Goal: Information Seeking & Learning: Learn about a topic

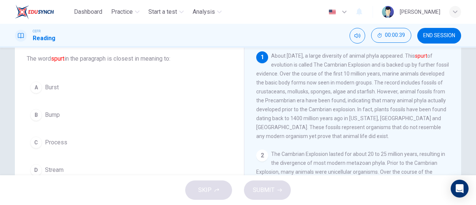
scroll to position [46, 0]
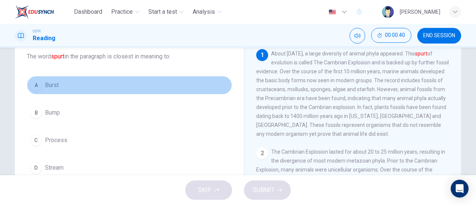
click at [123, 88] on button "A Burst" at bounding box center [129, 85] width 205 height 19
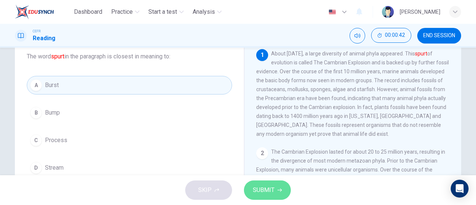
click at [271, 188] on span "SUBMIT" at bounding box center [264, 190] width 22 height 10
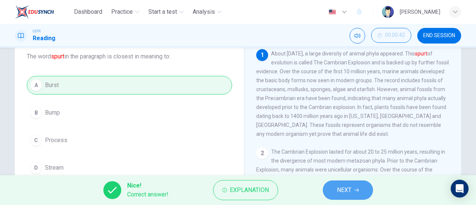
click at [354, 190] on button "NEXT" at bounding box center [348, 189] width 50 height 19
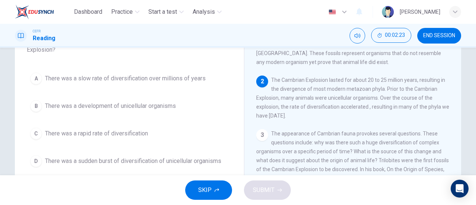
scroll to position [62, 0]
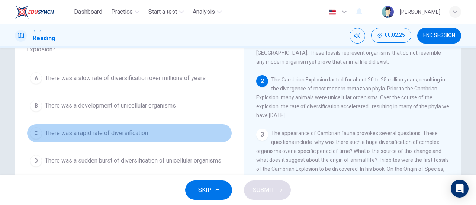
click at [107, 126] on button "C There was a rapid rate of diversification" at bounding box center [129, 133] width 205 height 19
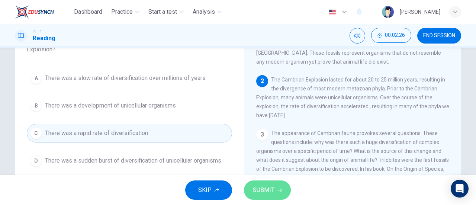
click at [273, 181] on button "SUBMIT" at bounding box center [267, 189] width 47 height 19
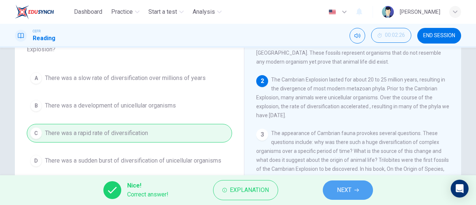
click at [330, 194] on button "NEXT" at bounding box center [348, 189] width 50 height 19
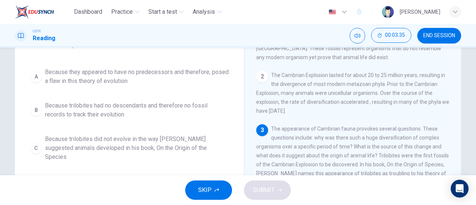
scroll to position [63, 0]
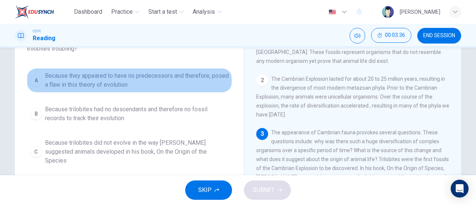
click at [163, 86] on span "Because they appeared to have no predecessors and therefore, posed a flaw in th…" at bounding box center [137, 80] width 184 height 18
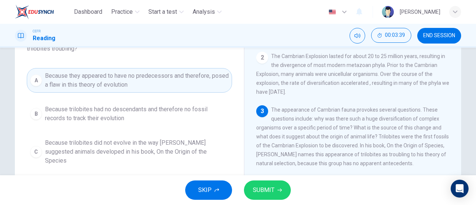
scroll to position [82, 0]
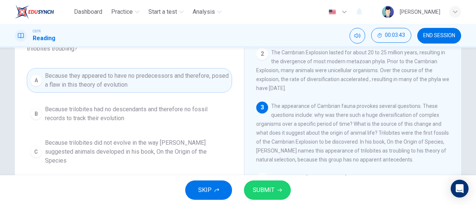
click at [258, 200] on div "SKIP SUBMIT" at bounding box center [238, 190] width 476 height 30
click at [259, 182] on button "SUBMIT" at bounding box center [267, 189] width 47 height 19
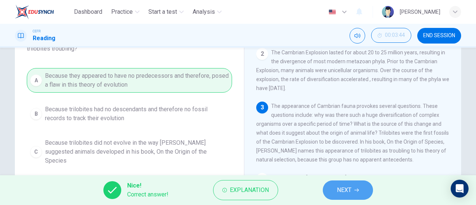
click at [343, 186] on span "NEXT" at bounding box center [344, 190] width 14 height 10
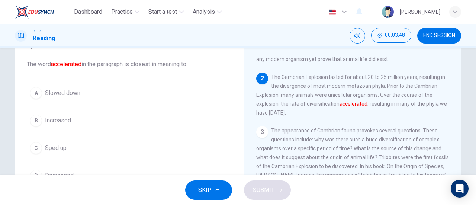
scroll to position [44, 0]
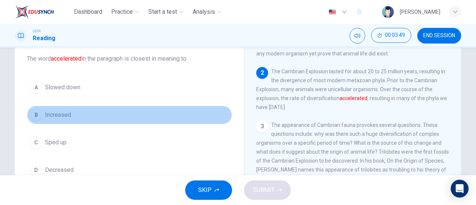
click at [103, 117] on button "B Increased" at bounding box center [129, 115] width 205 height 19
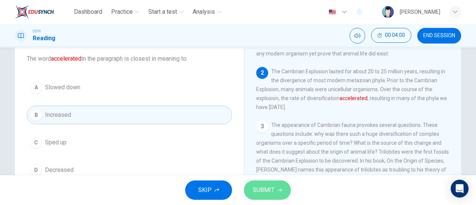
click at [249, 187] on button "SUBMIT" at bounding box center [267, 189] width 47 height 19
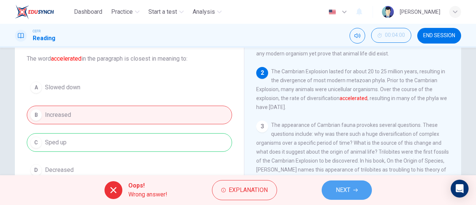
click at [354, 188] on icon "button" at bounding box center [355, 190] width 4 height 4
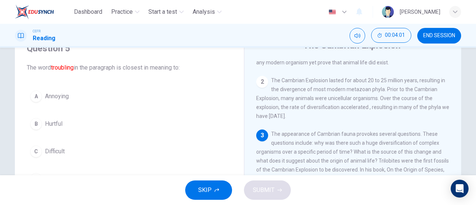
scroll to position [52, 0]
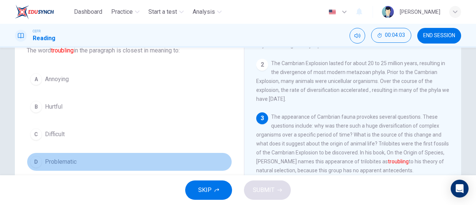
click at [109, 153] on button "D Problematic" at bounding box center [129, 161] width 205 height 19
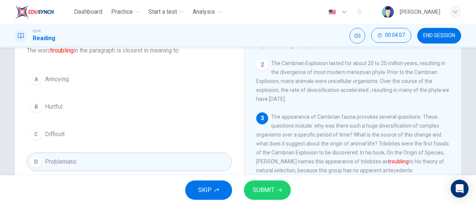
click at [259, 189] on span "SUBMIT" at bounding box center [264, 190] width 22 height 10
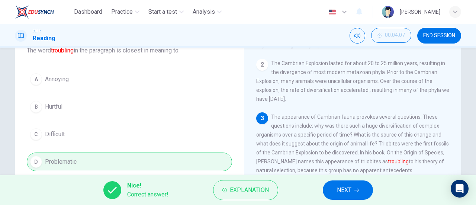
click at [344, 196] on button "NEXT" at bounding box center [348, 189] width 50 height 19
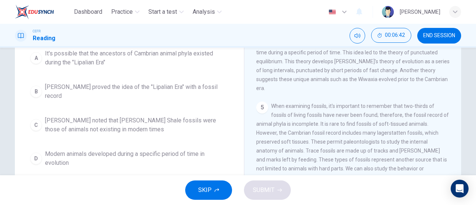
scroll to position [85, 0]
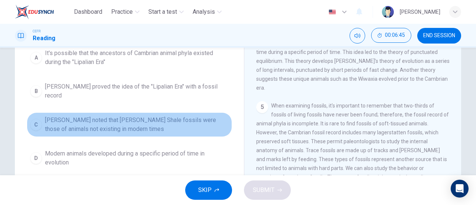
click at [171, 135] on button "C Harry Whittington noted that Burgess Shale fossils were those of animals not …" at bounding box center [129, 124] width 205 height 25
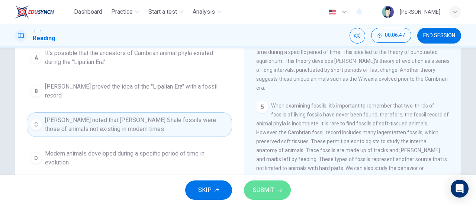
click at [263, 190] on span "SUBMIT" at bounding box center [264, 190] width 22 height 10
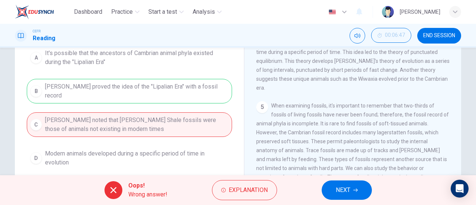
click at [354, 185] on button "NEXT" at bounding box center [346, 189] width 50 height 19
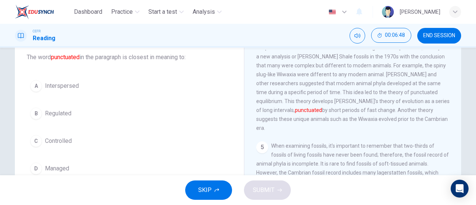
scroll to position [45, 0]
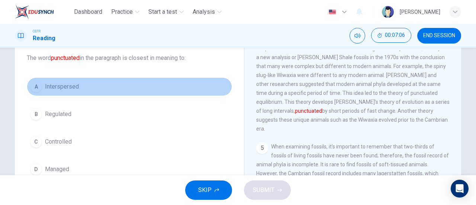
click at [67, 90] on span "Interspersed" at bounding box center [62, 86] width 34 height 9
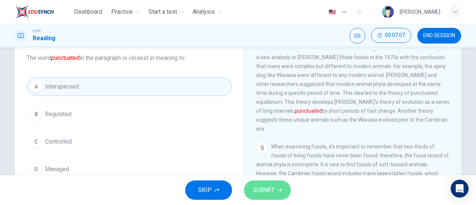
click at [285, 188] on button "SUBMIT" at bounding box center [267, 189] width 47 height 19
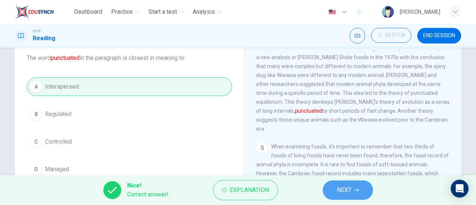
click at [333, 195] on button "NEXT" at bounding box center [348, 189] width 50 height 19
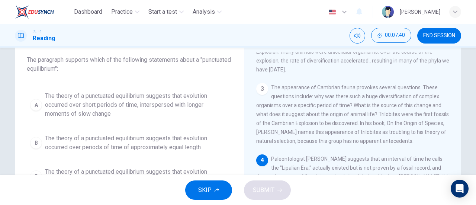
scroll to position [184, 0]
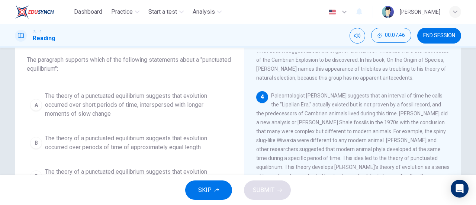
click at [197, 100] on span "The theory of a punctuated equilibrium suggests that evolution occurred over sh…" at bounding box center [137, 104] width 184 height 27
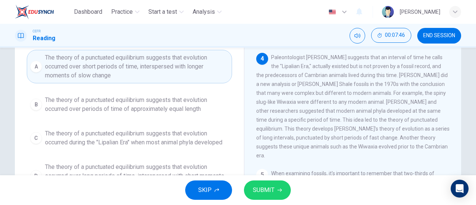
scroll to position [81, 0]
drag, startPoint x: 277, startPoint y: 200, endPoint x: 277, endPoint y: 191, distance: 8.9
click at [277, 191] on div "SKIP SUBMIT" at bounding box center [238, 190] width 476 height 30
click at [277, 191] on icon "button" at bounding box center [279, 190] width 4 height 4
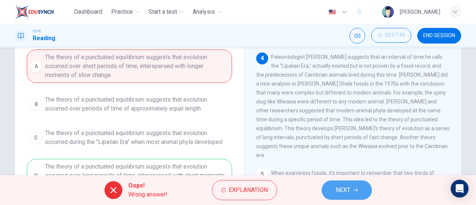
click at [350, 186] on span "NEXT" at bounding box center [343, 190] width 14 height 10
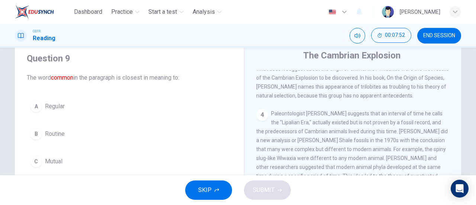
scroll to position [24, 0]
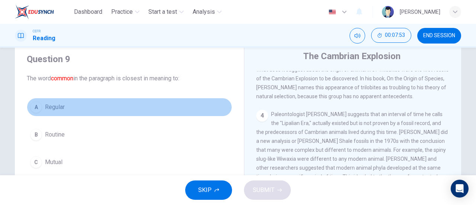
click at [118, 114] on button "A Regular" at bounding box center [129, 107] width 205 height 19
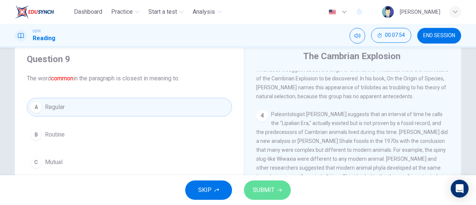
click at [288, 191] on button "SUBMIT" at bounding box center [267, 189] width 47 height 19
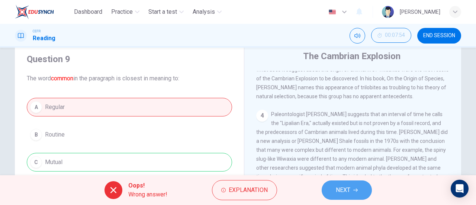
click at [339, 183] on button "NEXT" at bounding box center [346, 189] width 50 height 19
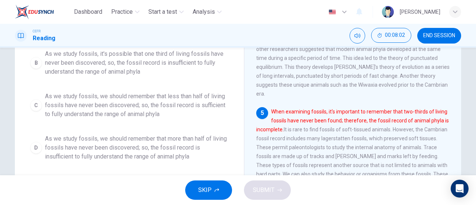
scroll to position [144, 0]
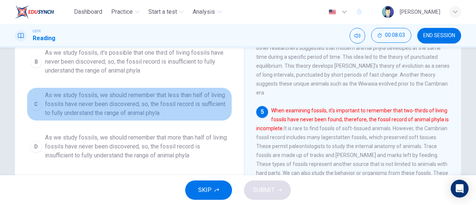
click at [156, 103] on span "As we study fossils, we should remember that less than half of living fossils h…" at bounding box center [137, 104] width 184 height 27
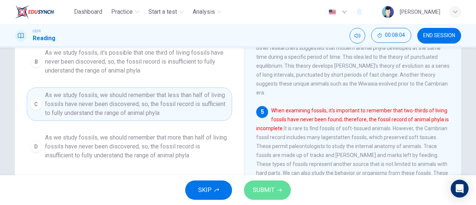
click at [273, 186] on span "SUBMIT" at bounding box center [264, 190] width 22 height 10
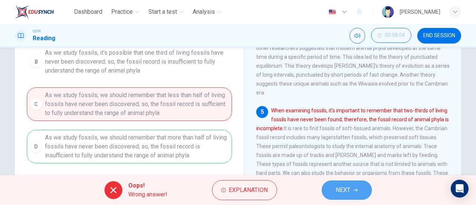
click at [340, 184] on button "NEXT" at bounding box center [346, 189] width 50 height 19
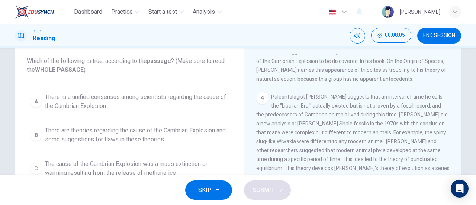
scroll to position [114, 0]
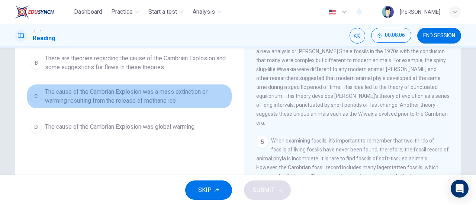
drag, startPoint x: 158, startPoint y: 91, endPoint x: 237, endPoint y: 165, distance: 107.8
click at [237, 165] on div "Question 11 Which of the following is true, according to the passage ? (Make su…" at bounding box center [238, 78] width 446 height 258
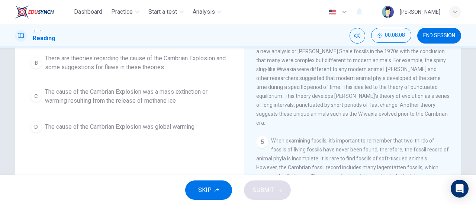
drag, startPoint x: 175, startPoint y: 78, endPoint x: 176, endPoint y: 94, distance: 16.7
click at [176, 94] on div "A There is a unified consensus among scientists regarding the cause of the Camb…" at bounding box center [129, 76] width 205 height 119
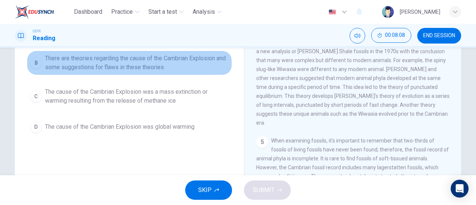
click at [182, 60] on span "There are theories regarding the cause of the Cambrian Explosion and some sugge…" at bounding box center [137, 63] width 184 height 18
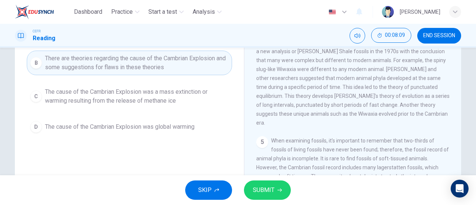
click at [271, 188] on span "SUBMIT" at bounding box center [264, 190] width 22 height 10
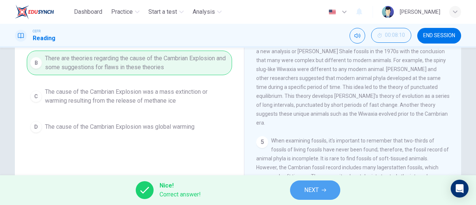
click at [316, 185] on span "NEXT" at bounding box center [311, 190] width 14 height 10
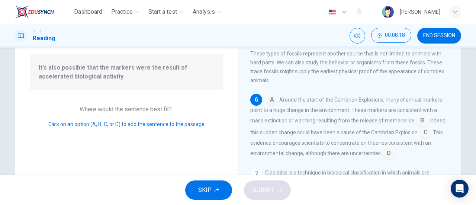
scroll to position [359, 0]
click at [273, 106] on input at bounding box center [272, 100] width 12 height 12
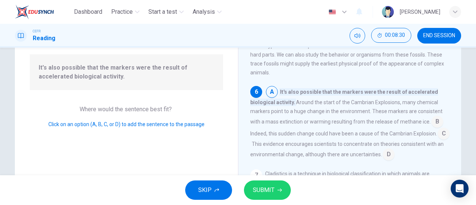
click at [276, 192] on button "SUBMIT" at bounding box center [267, 189] width 47 height 19
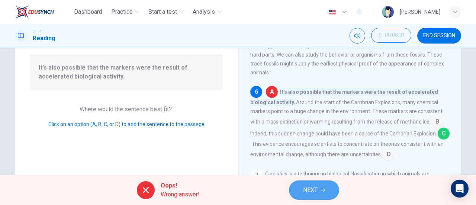
click at [309, 185] on span "NEXT" at bounding box center [310, 190] width 14 height 10
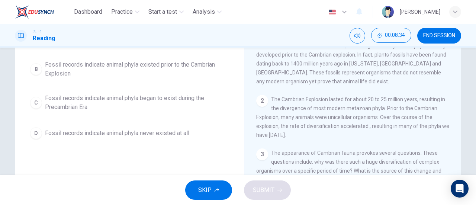
scroll to position [99, 0]
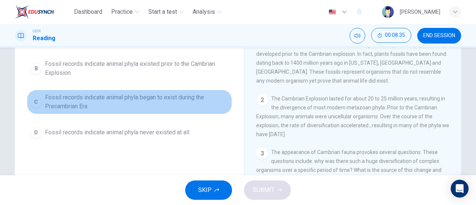
click at [163, 111] on span "Fossil records indicate animal phyla began to exist during the Precambrian Era" at bounding box center [137, 102] width 184 height 18
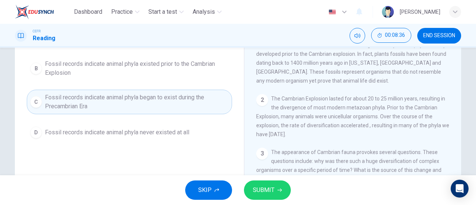
click at [268, 194] on span "SUBMIT" at bounding box center [264, 190] width 22 height 10
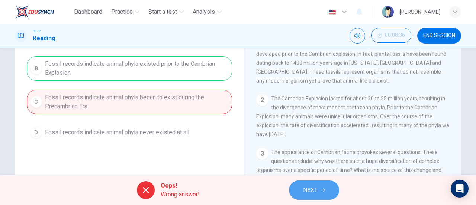
click at [323, 190] on icon "button" at bounding box center [322, 190] width 4 height 4
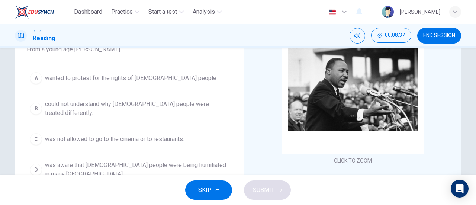
scroll to position [71, 0]
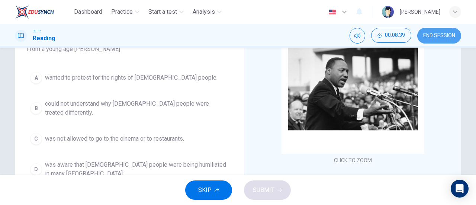
click at [431, 34] on span "END SESSION" at bounding box center [439, 36] width 32 height 6
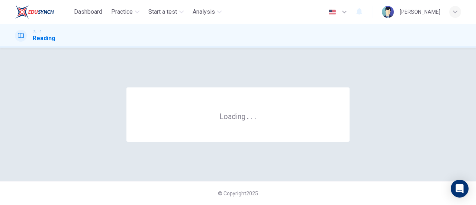
scroll to position [0, 0]
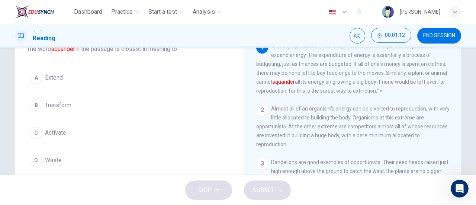
scroll to position [54, 0]
click at [117, 170] on div "Question 1 The word squander in the passage is closest in meaning to' A Extend …" at bounding box center [129, 96] width 217 height 161
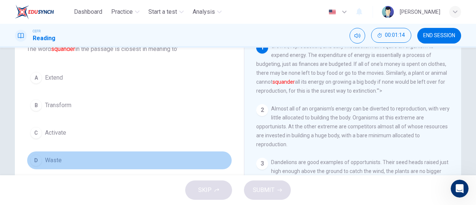
click at [119, 159] on button "D Waste" at bounding box center [129, 160] width 205 height 19
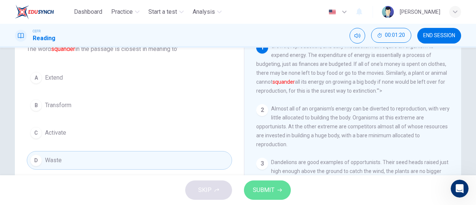
click at [277, 190] on icon "button" at bounding box center [279, 190] width 4 height 4
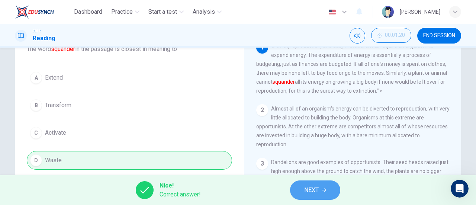
click at [316, 186] on span "NEXT" at bounding box center [311, 190] width 14 height 10
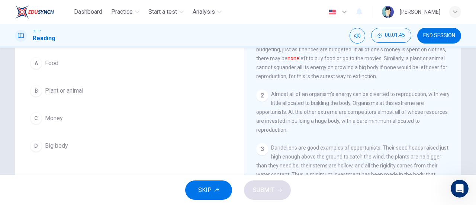
scroll to position [68, 0]
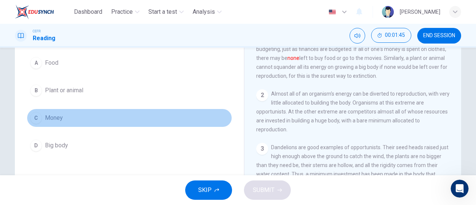
click at [123, 120] on button "C Money" at bounding box center [129, 118] width 205 height 19
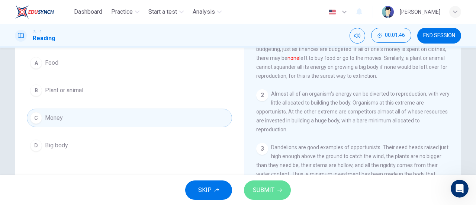
click at [276, 182] on button "SUBMIT" at bounding box center [267, 189] width 47 height 19
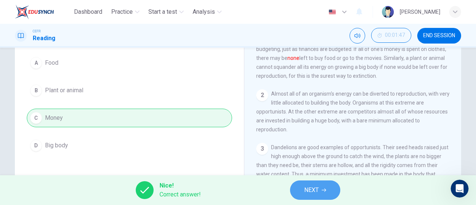
click at [314, 193] on span "NEXT" at bounding box center [311, 190] width 14 height 10
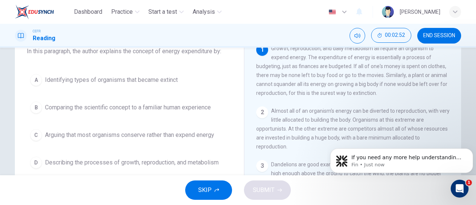
scroll to position [52, 0]
click at [184, 160] on span "Describing the processes of growth, reproduction, and metabolism" at bounding box center [132, 162] width 174 height 9
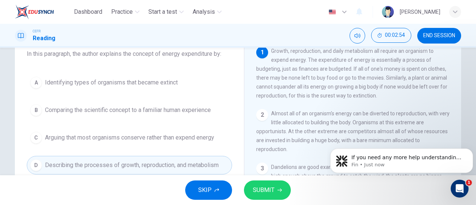
scroll to position [47, 0]
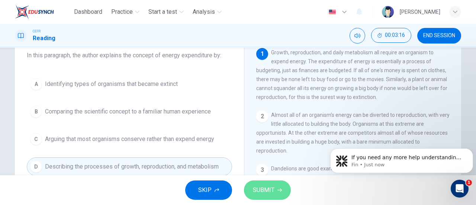
click at [265, 186] on span "SUBMIT" at bounding box center [264, 190] width 22 height 10
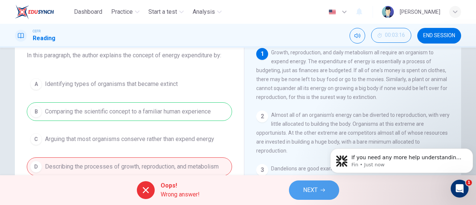
click at [315, 188] on span "NEXT" at bounding box center [310, 190] width 14 height 10
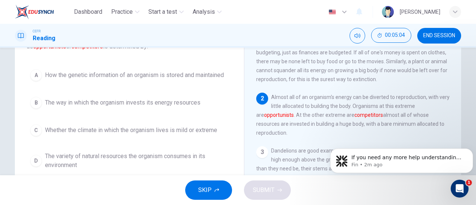
scroll to position [65, 0]
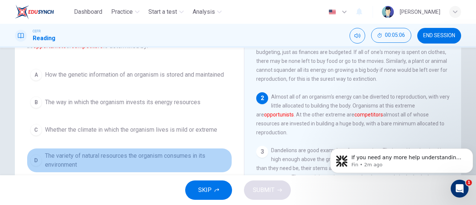
click at [186, 155] on span "The variety of natural resources the organism consumes in its environment" at bounding box center [137, 160] width 184 height 18
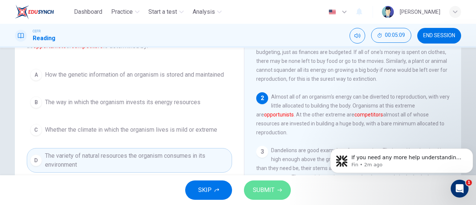
drag, startPoint x: 271, startPoint y: 181, endPoint x: 275, endPoint y: 188, distance: 8.5
click at [275, 188] on button "SUBMIT" at bounding box center [267, 189] width 47 height 19
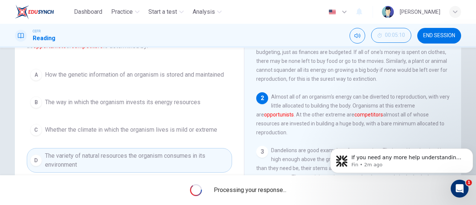
click at [275, 188] on span "Processing your response..." at bounding box center [250, 189] width 72 height 9
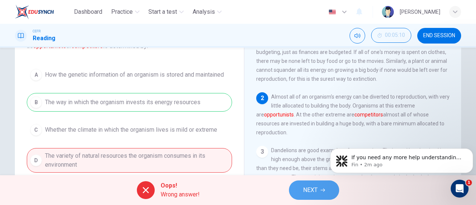
click at [327, 191] on button "NEXT" at bounding box center [314, 189] width 50 height 19
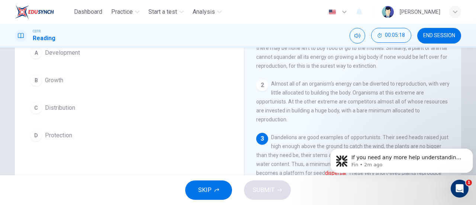
scroll to position [69, 0]
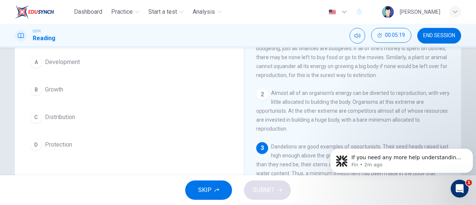
drag, startPoint x: 81, startPoint y: 129, endPoint x: 91, endPoint y: 109, distance: 22.4
click at [91, 109] on div "A Development B Growth C Distribution D Protection" at bounding box center [129, 103] width 205 height 101
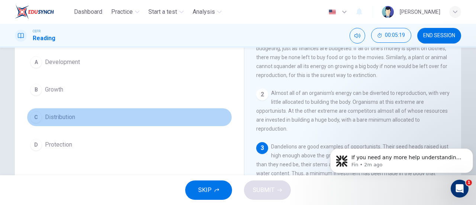
click at [91, 109] on button "C Distribution" at bounding box center [129, 117] width 205 height 19
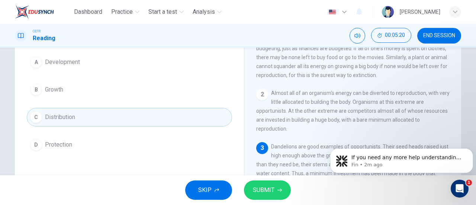
click at [279, 199] on button "SUBMIT" at bounding box center [267, 189] width 47 height 19
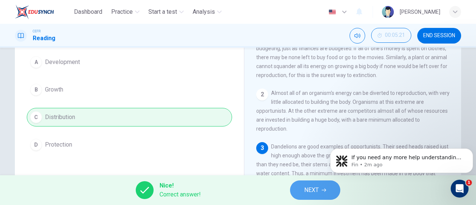
click at [299, 190] on button "NEXT" at bounding box center [315, 189] width 50 height 19
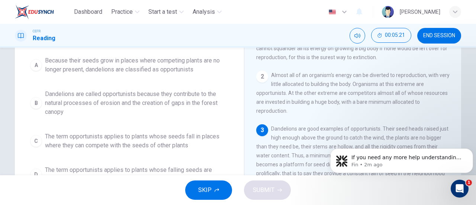
scroll to position [59, 0]
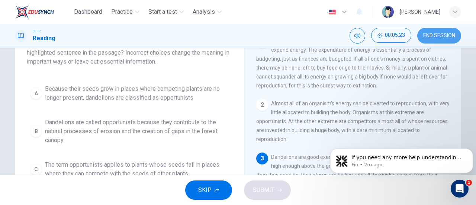
click at [440, 32] on button "END SESSION" at bounding box center [439, 36] width 44 height 16
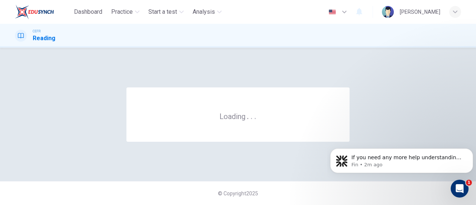
scroll to position [0, 0]
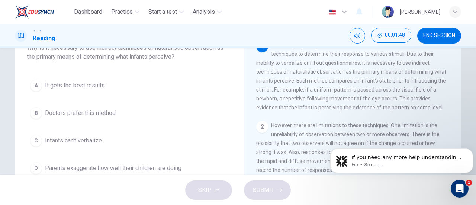
scroll to position [55, 0]
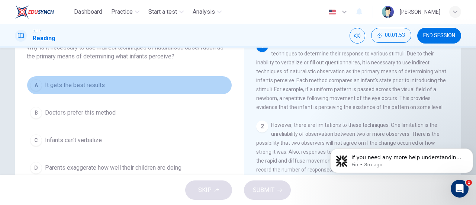
click at [165, 87] on button "A It gets the best results" at bounding box center [129, 85] width 205 height 19
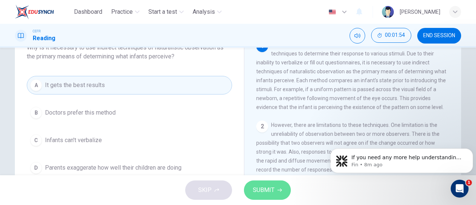
click at [262, 190] on span "SUBMIT" at bounding box center [264, 190] width 22 height 10
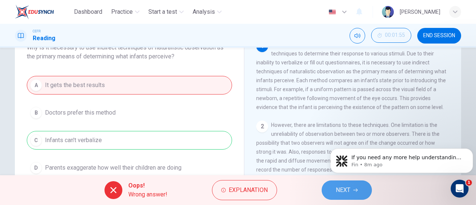
click at [336, 194] on span "NEXT" at bounding box center [343, 190] width 14 height 10
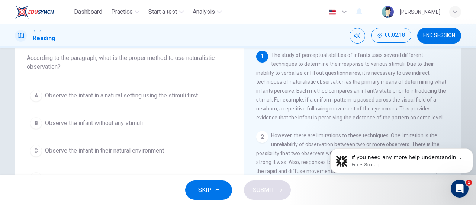
scroll to position [63, 0]
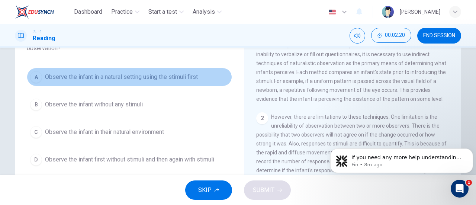
click at [167, 83] on button "A Observe the infant in a natural setting using the stimuli first" at bounding box center [129, 77] width 205 height 19
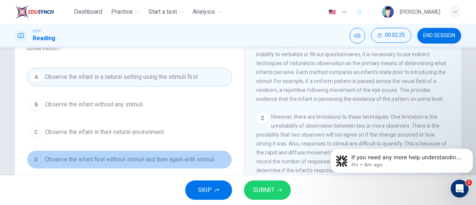
click at [199, 152] on button "D Observe the infant first without stimuli and then again with stimuli" at bounding box center [129, 159] width 205 height 19
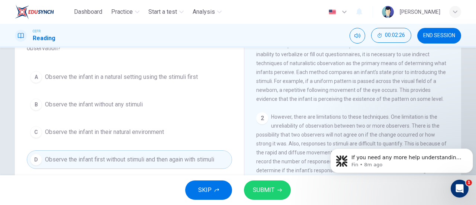
click at [265, 186] on span "SUBMIT" at bounding box center [264, 190] width 22 height 10
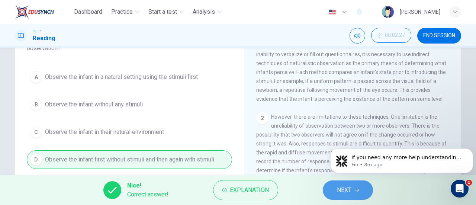
click at [347, 191] on span "NEXT" at bounding box center [344, 190] width 14 height 10
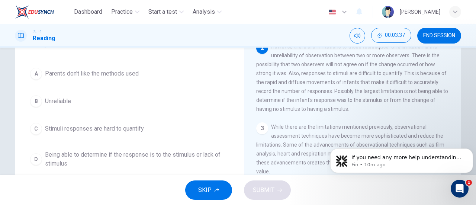
scroll to position [67, 0]
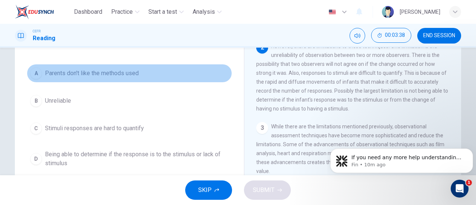
click at [187, 78] on button "A Parents don't like the methods used" at bounding box center [129, 73] width 205 height 19
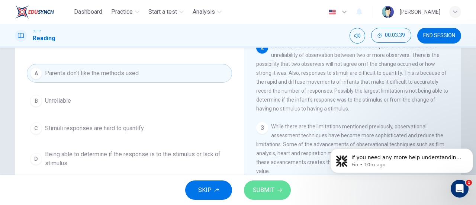
click at [275, 185] on button "SUBMIT" at bounding box center [267, 189] width 47 height 19
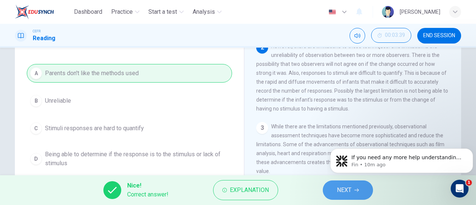
click at [338, 191] on span "NEXT" at bounding box center [344, 190] width 14 height 10
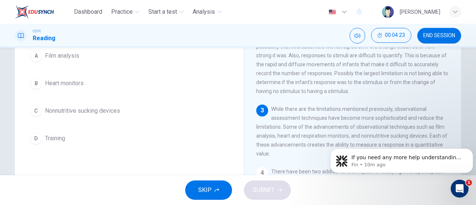
scroll to position [85, 0]
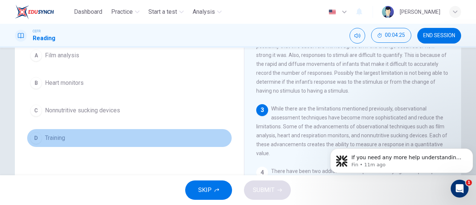
click at [148, 145] on button "D Training" at bounding box center [129, 138] width 205 height 19
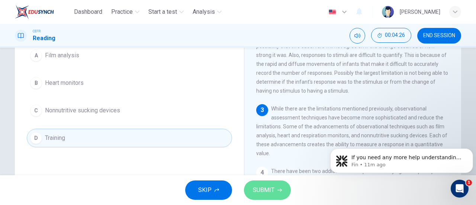
click at [249, 188] on button "SUBMIT" at bounding box center [267, 189] width 47 height 19
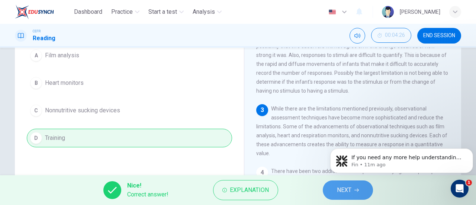
click at [337, 194] on span "NEXT" at bounding box center [344, 190] width 14 height 10
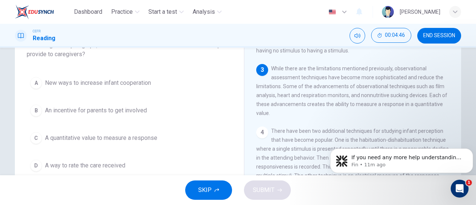
scroll to position [58, 0]
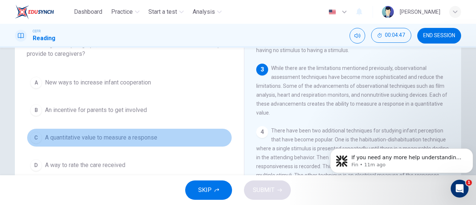
click at [158, 139] on button "C A quantitative value to measure a response" at bounding box center [129, 137] width 205 height 19
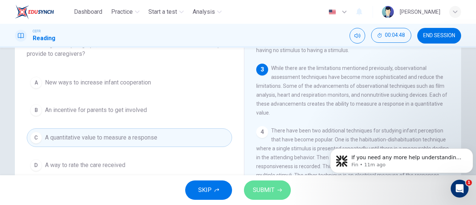
click at [266, 191] on span "SUBMIT" at bounding box center [264, 190] width 22 height 10
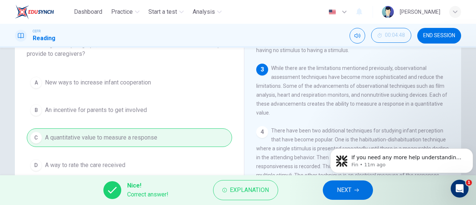
drag, startPoint x: 340, startPoint y: 200, endPoint x: 339, endPoint y: 192, distance: 7.8
click at [339, 192] on div "Nice! Correct answer! Explanation NEXT" at bounding box center [238, 190] width 476 height 30
click at [339, 192] on span "NEXT" at bounding box center [344, 190] width 14 height 10
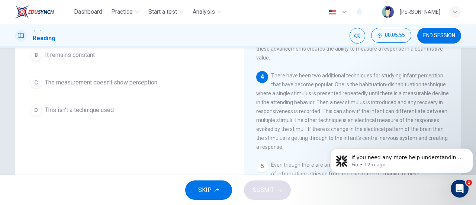
scroll to position [123, 0]
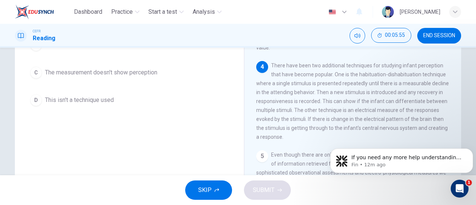
click at [196, 126] on div "Question 6 According to the paragraph, how do electrical patterns indicate that…" at bounding box center [129, 72] width 217 height 251
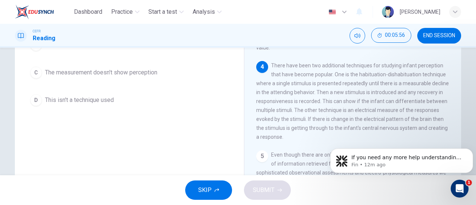
click at [196, 126] on div "Question 6 According to the paragraph, how do electrical patterns indicate that…" at bounding box center [129, 72] width 217 height 251
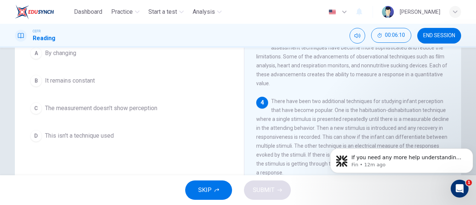
scroll to position [56, 0]
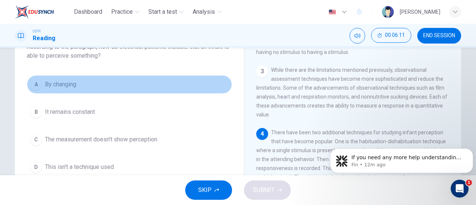
click at [190, 82] on button "A By changing" at bounding box center [129, 84] width 205 height 19
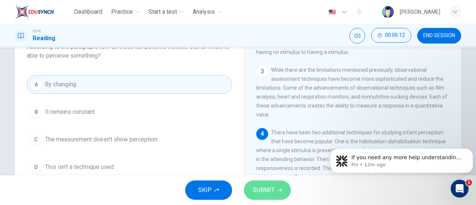
click at [258, 185] on span "SUBMIT" at bounding box center [264, 190] width 22 height 10
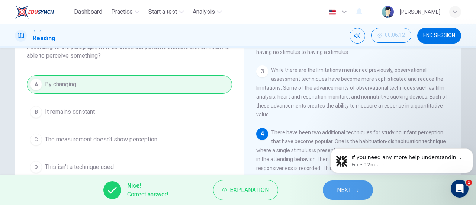
click at [337, 187] on span "NEXT" at bounding box center [344, 190] width 14 height 10
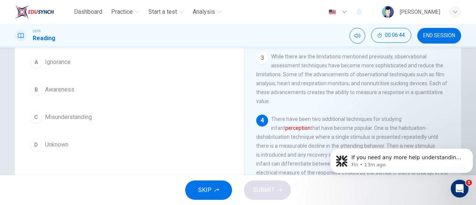
scroll to position [69, 0]
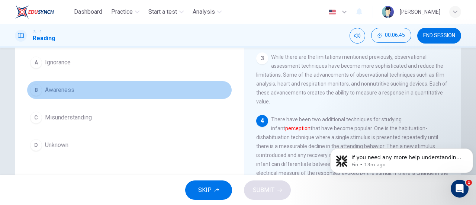
click at [130, 91] on button "B Awareness" at bounding box center [129, 90] width 205 height 19
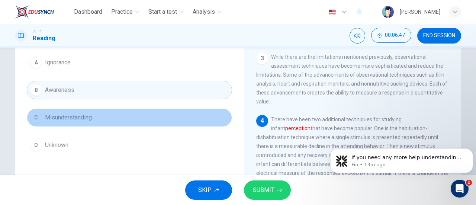
click at [127, 120] on button "C Misunderstanding" at bounding box center [129, 117] width 205 height 19
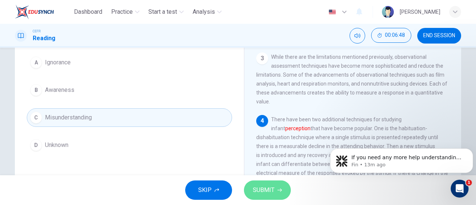
click at [275, 193] on button "SUBMIT" at bounding box center [267, 189] width 47 height 19
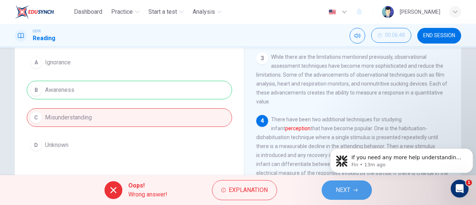
click at [348, 190] on span "NEXT" at bounding box center [343, 190] width 14 height 10
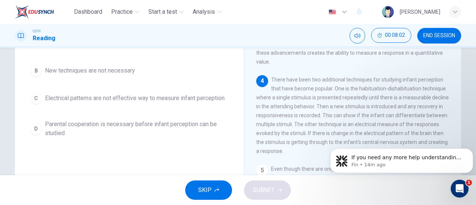
scroll to position [57, 0]
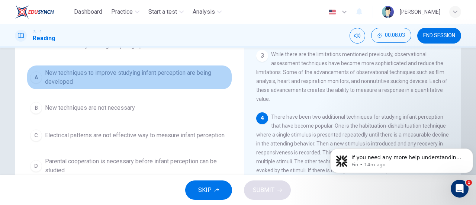
click at [168, 86] on button "A New techniques to improve studying infant perception are being developed" at bounding box center [129, 77] width 205 height 25
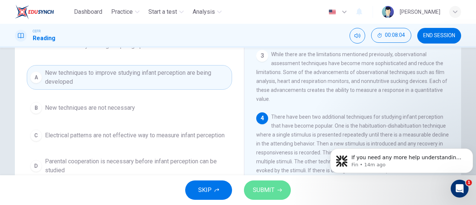
click at [273, 189] on span "SUBMIT" at bounding box center [264, 190] width 22 height 10
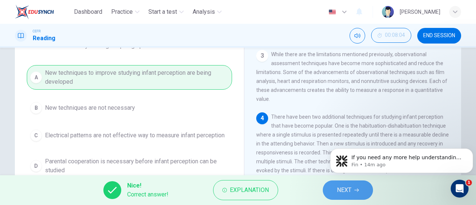
click at [334, 188] on button "NEXT" at bounding box center [348, 189] width 50 height 19
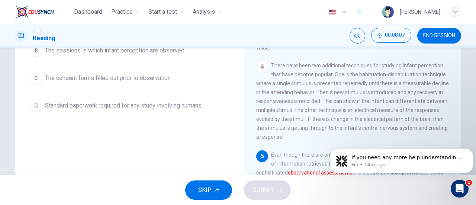
scroll to position [161, 0]
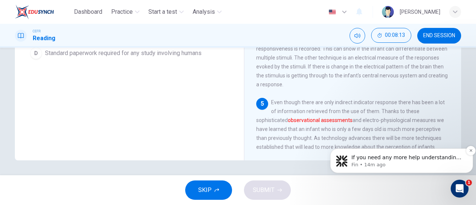
click at [387, 159] on p "If you need any more help understanding your CEFR level or how to improve, I’m …" at bounding box center [407, 157] width 112 height 7
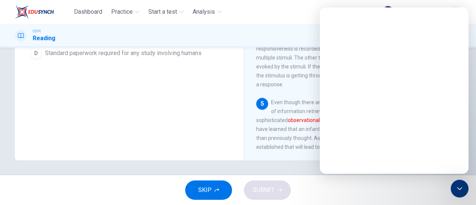
scroll to position [0, 0]
click at [313, 88] on div "1 The study of perceptual abilities of infants uses several different technique…" at bounding box center [357, 48] width 203 height 226
click at [296, 86] on div "4 There have been two additional techniques for studying infant perception that…" at bounding box center [352, 49] width 193 height 80
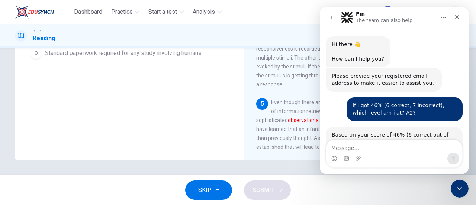
scroll to position [1, 0]
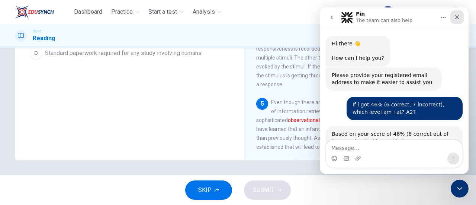
click at [456, 16] on icon "Close" at bounding box center [457, 17] width 4 height 4
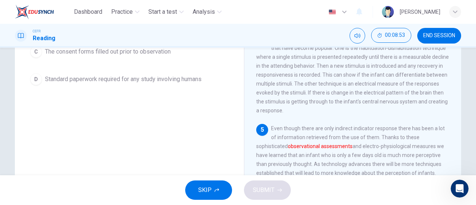
scroll to position [44, 0]
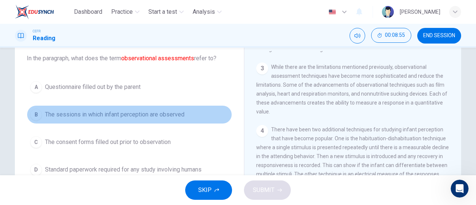
click at [159, 105] on button "B The sessions in which infant perception are observed" at bounding box center [129, 114] width 205 height 19
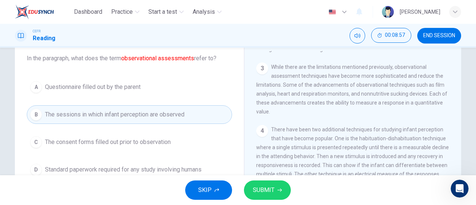
drag, startPoint x: 272, startPoint y: 200, endPoint x: 271, endPoint y: 182, distance: 18.3
click at [271, 182] on div "SKIP SUBMIT" at bounding box center [238, 190] width 476 height 30
click at [271, 182] on button "SUBMIT" at bounding box center [267, 189] width 47 height 19
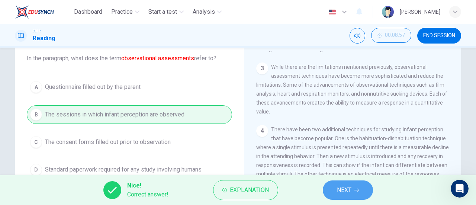
click at [345, 186] on span "NEXT" at bounding box center [344, 190] width 14 height 10
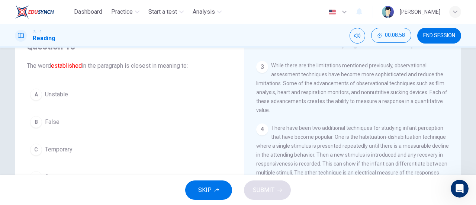
scroll to position [59, 0]
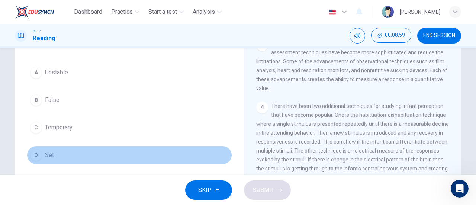
click at [139, 149] on button "D Set" at bounding box center [129, 155] width 205 height 19
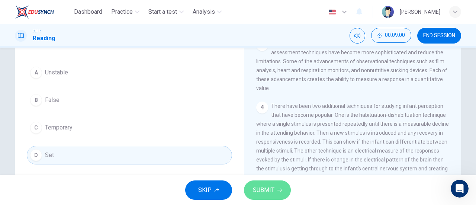
click at [259, 194] on span "SUBMIT" at bounding box center [264, 190] width 22 height 10
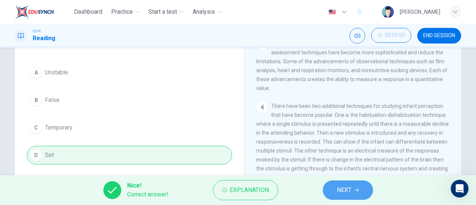
click at [334, 189] on button "NEXT" at bounding box center [348, 189] width 50 height 19
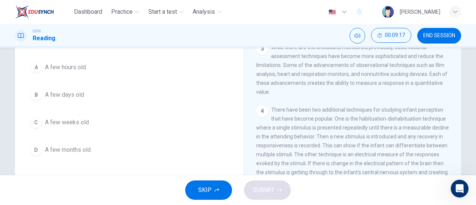
scroll to position [61, 0]
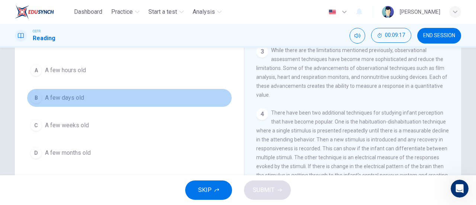
click at [146, 101] on button "B A few days old" at bounding box center [129, 97] width 205 height 19
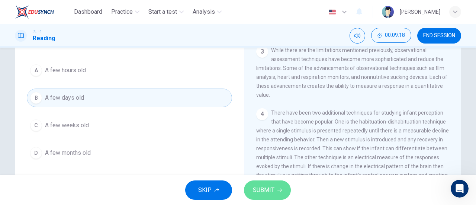
click at [263, 188] on span "SUBMIT" at bounding box center [264, 190] width 22 height 10
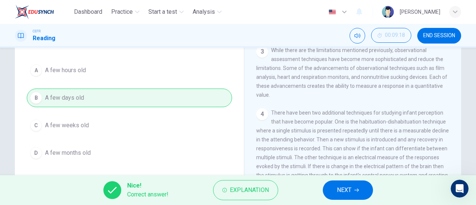
click at [337, 195] on button "NEXT" at bounding box center [348, 189] width 50 height 19
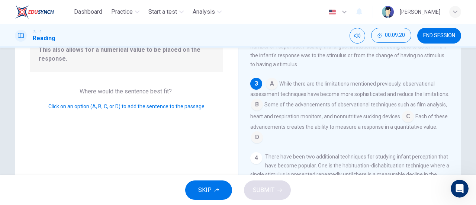
scroll to position [72, 0]
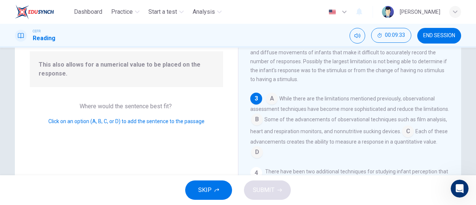
click at [263, 151] on input at bounding box center [257, 153] width 12 height 12
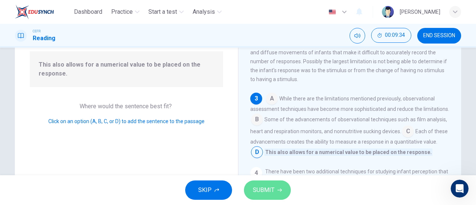
click at [279, 194] on button "SUBMIT" at bounding box center [267, 189] width 47 height 19
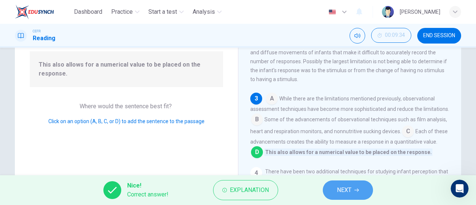
click at [353, 187] on button "NEXT" at bounding box center [348, 189] width 50 height 19
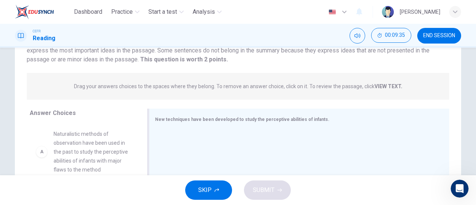
scroll to position [124, 0]
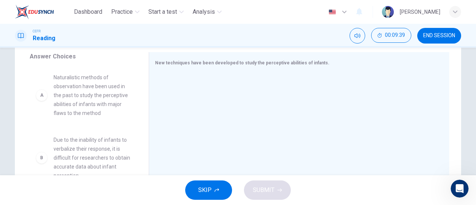
click at [89, 97] on span "Naturalistic methods of observation have been used in the past to study the per…" at bounding box center [92, 95] width 77 height 45
drag, startPoint x: 89, startPoint y: 97, endPoint x: 210, endPoint y: 85, distance: 121.3
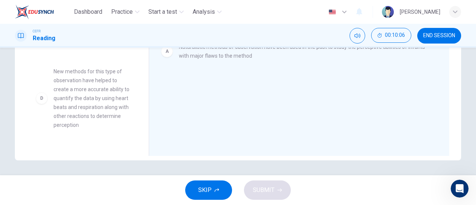
scroll to position [102, 0]
click at [95, 92] on span "New methods for this type of observation have helped to create a more accurate …" at bounding box center [92, 99] width 77 height 62
click at [116, 103] on span "New methods for this type of observation have helped to create a more accurate …" at bounding box center [92, 99] width 77 height 62
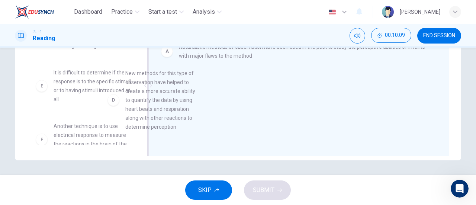
drag, startPoint x: 116, startPoint y: 103, endPoint x: 204, endPoint y: 103, distance: 88.4
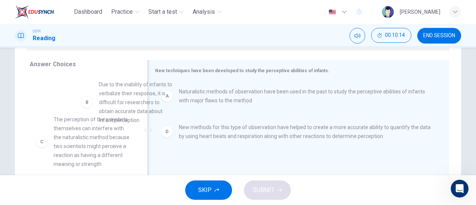
scroll to position [22, 0]
drag, startPoint x: 96, startPoint y: 92, endPoint x: 218, endPoint y: 150, distance: 135.0
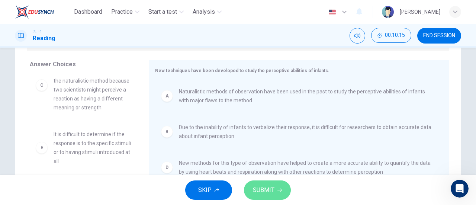
click at [268, 188] on span "SUBMIT" at bounding box center [264, 190] width 22 height 10
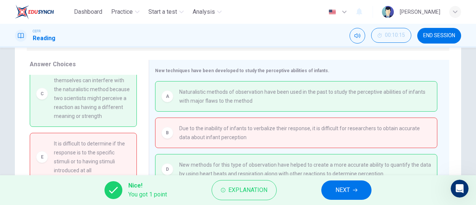
scroll to position [15, 0]
click at [358, 195] on button "NEXT" at bounding box center [346, 189] width 50 height 19
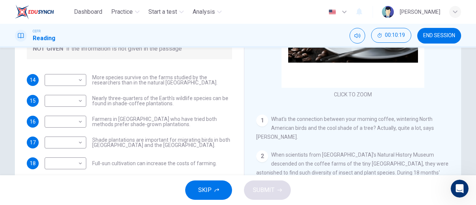
scroll to position [139, 0]
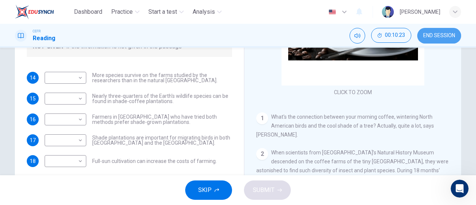
click at [437, 35] on span "END SESSION" at bounding box center [439, 36] width 32 height 6
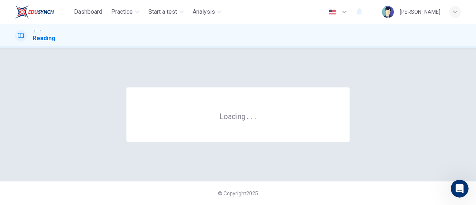
scroll to position [0, 0]
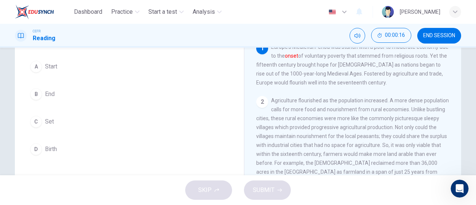
scroll to position [66, 0]
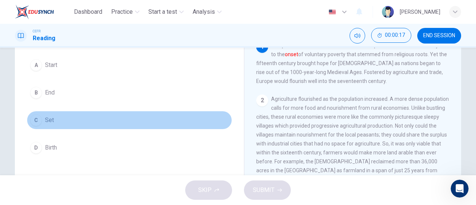
click at [116, 119] on button "C Set" at bounding box center [129, 120] width 205 height 19
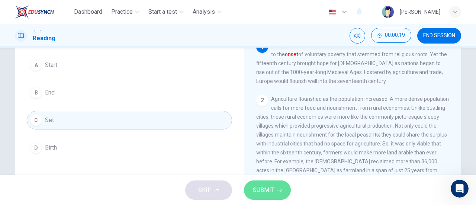
click at [253, 191] on span "SUBMIT" at bounding box center [264, 190] width 22 height 10
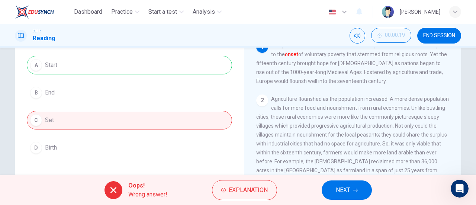
scroll to position [3, 0]
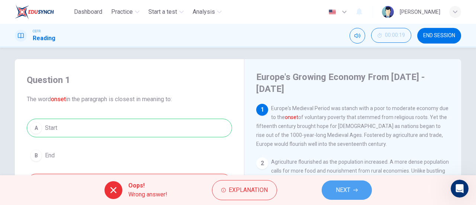
click at [333, 194] on button "NEXT" at bounding box center [346, 189] width 50 height 19
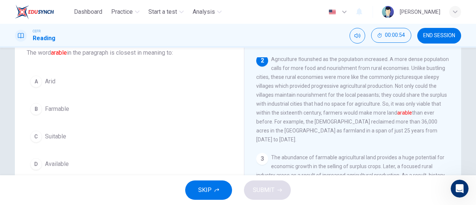
scroll to position [51, 0]
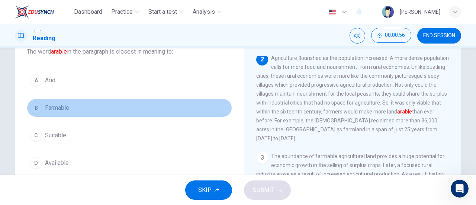
click at [182, 108] on button "B Farmable" at bounding box center [129, 107] width 205 height 19
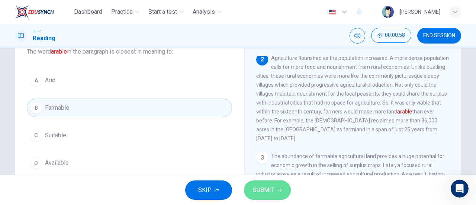
click at [266, 199] on button "SUBMIT" at bounding box center [267, 189] width 47 height 19
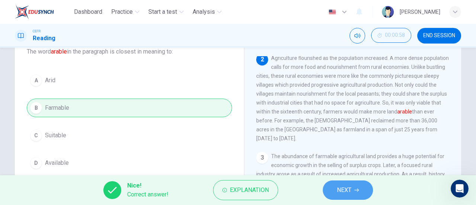
click at [357, 182] on button "NEXT" at bounding box center [348, 189] width 50 height 19
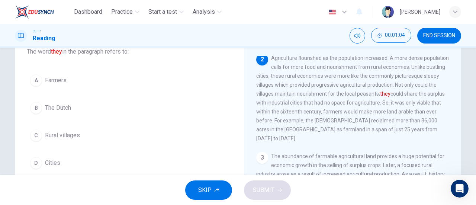
click at [161, 133] on button "C Rural villages" at bounding box center [129, 135] width 205 height 19
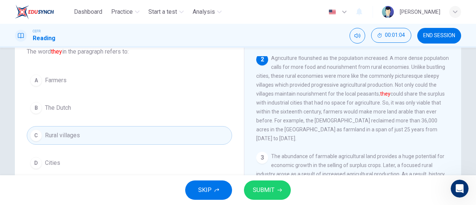
click at [161, 133] on button "C Rural villages" at bounding box center [129, 135] width 205 height 19
click at [276, 192] on button "SUBMIT" at bounding box center [267, 189] width 47 height 19
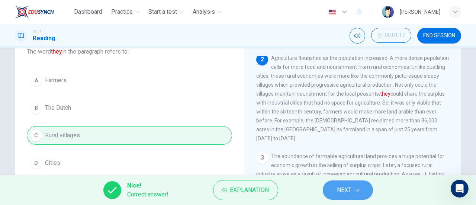
click at [337, 182] on button "NEXT" at bounding box center [348, 189] width 50 height 19
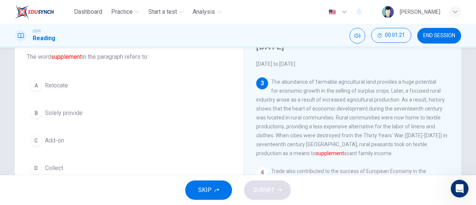
scroll to position [136, 0]
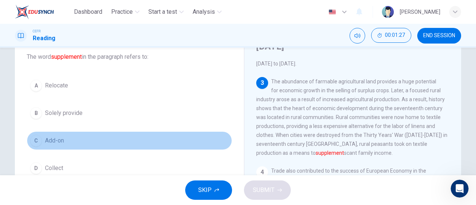
click at [135, 139] on button "C Add-on" at bounding box center [129, 140] width 205 height 19
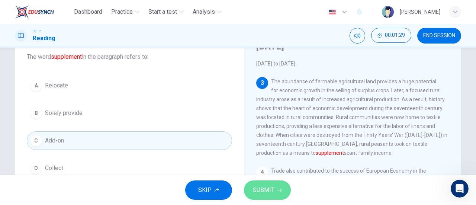
click at [264, 182] on button "SUBMIT" at bounding box center [267, 189] width 47 height 19
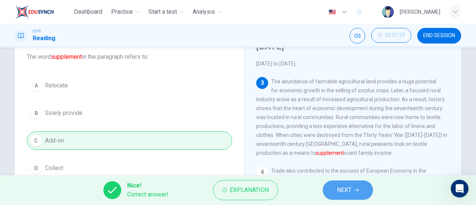
click at [343, 187] on span "NEXT" at bounding box center [344, 190] width 14 height 10
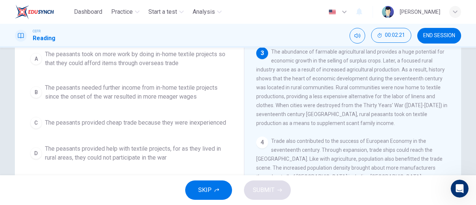
scroll to position [76, 0]
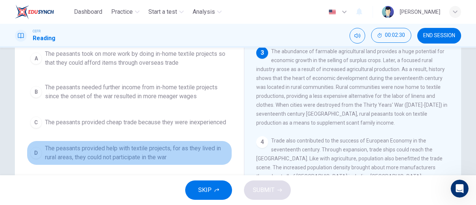
click at [191, 159] on span "The peasants provided help with textile projects, for as they lived in rural ar…" at bounding box center [137, 153] width 184 height 18
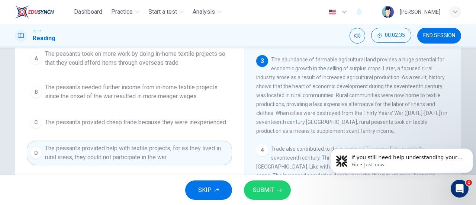
scroll to position [1, 0]
click at [34, 103] on button "B The peasants needed further income from in-home textile projects since the on…" at bounding box center [129, 92] width 205 height 25
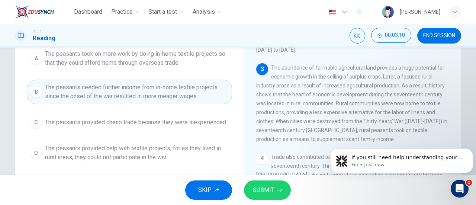
scroll to position [116, 0]
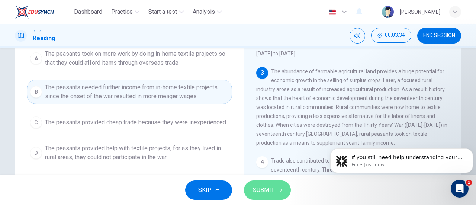
click at [260, 192] on span "SUBMIT" at bounding box center [264, 190] width 22 height 10
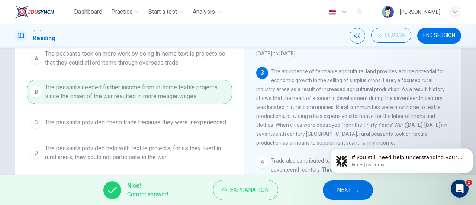
click at [334, 191] on button "NEXT" at bounding box center [348, 189] width 50 height 19
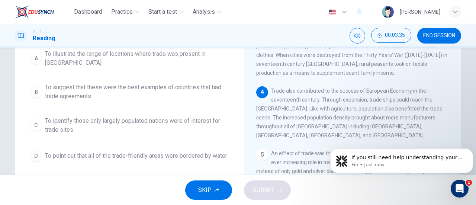
scroll to position [177, 0]
click at [280, 110] on span "Trade also contributed to the success of European Economy in the seventeenth ce…" at bounding box center [349, 112] width 186 height 51
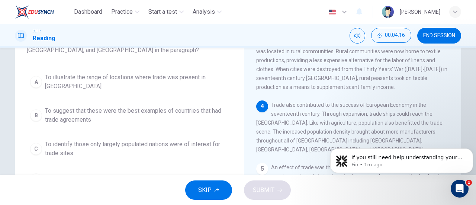
scroll to position [62, 0]
click at [198, 74] on span "To illustrate the range of locations where trade was present in Europe" at bounding box center [137, 81] width 184 height 18
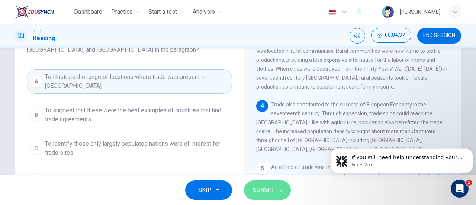
click at [275, 185] on button "SUBMIT" at bounding box center [267, 189] width 47 height 19
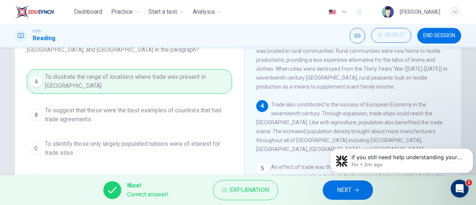
click at [330, 190] on button "NEXT" at bounding box center [348, 189] width 50 height 19
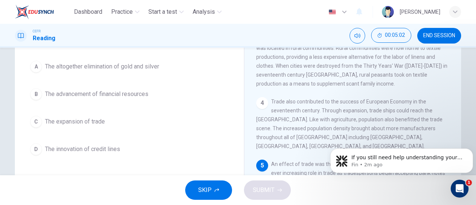
scroll to position [64, 0]
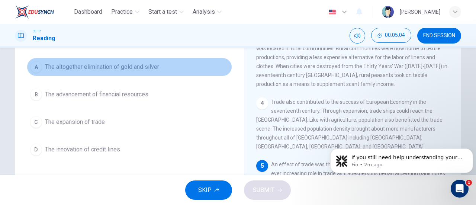
click at [210, 72] on button "A The altogether elimination of gold and silver" at bounding box center [129, 67] width 205 height 19
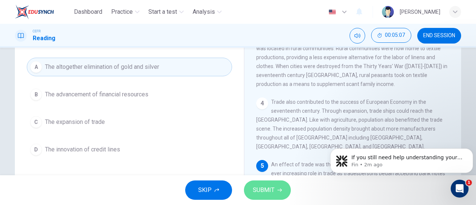
click at [258, 183] on button "SUBMIT" at bounding box center [267, 189] width 47 height 19
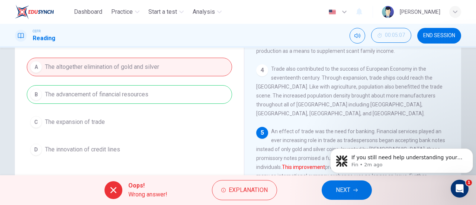
scroll to position [220, 0]
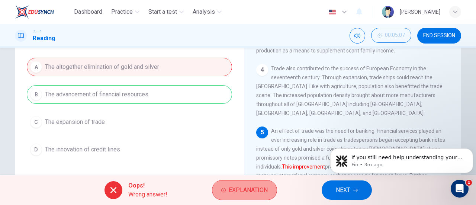
click at [224, 191] on icon "button" at bounding box center [223, 190] width 4 height 4
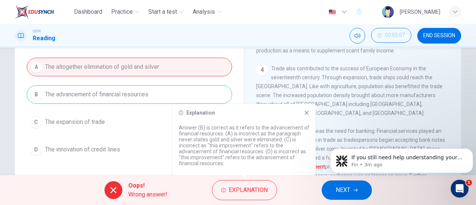
click at [199, 72] on div "A The altogether elimination of gold and silver B The advancement of financial …" at bounding box center [129, 108] width 205 height 101
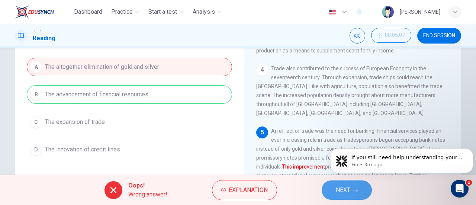
click at [346, 194] on span "NEXT" at bounding box center [343, 190] width 14 height 10
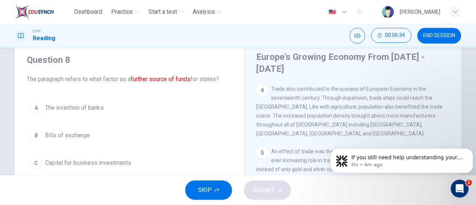
scroll to position [14, 0]
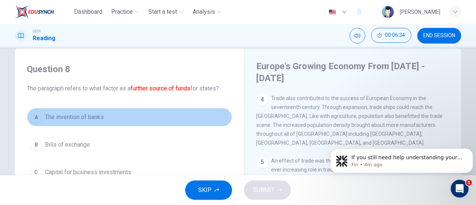
click at [131, 120] on button "A The invention of banks" at bounding box center [129, 117] width 205 height 19
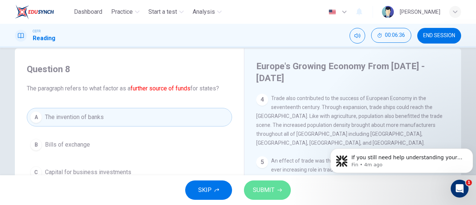
click at [260, 185] on span "SUBMIT" at bounding box center [264, 190] width 22 height 10
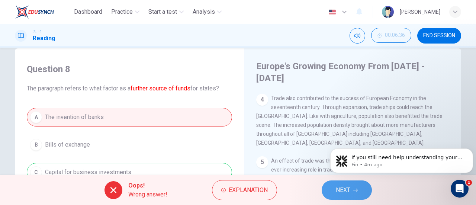
click at [333, 191] on button "NEXT" at bounding box center [346, 189] width 50 height 19
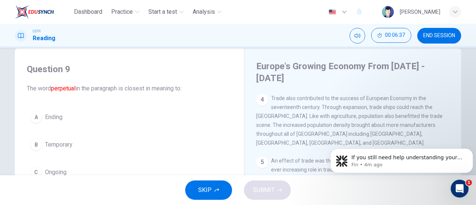
scroll to position [39, 0]
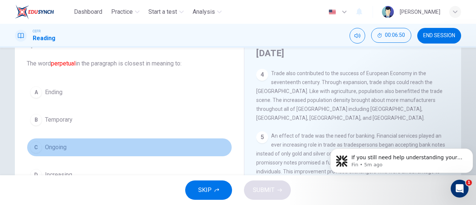
click at [137, 151] on button "C Ongoing" at bounding box center [129, 147] width 205 height 19
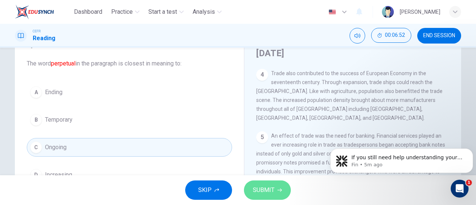
click at [259, 191] on span "SUBMIT" at bounding box center [264, 190] width 22 height 10
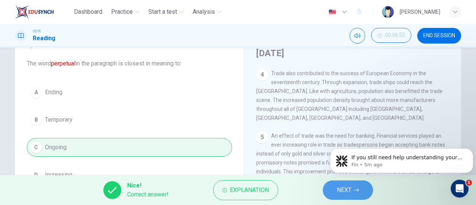
click at [347, 190] on span "NEXT" at bounding box center [344, 190] width 14 height 10
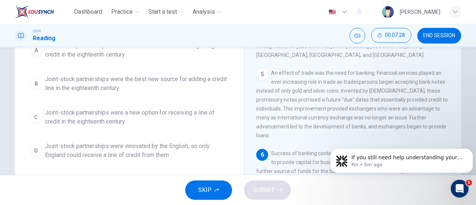
scroll to position [103, 0]
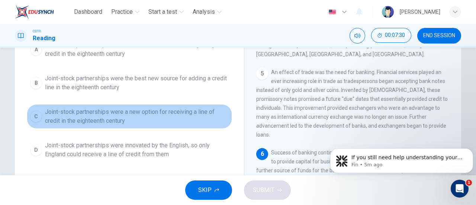
click at [194, 125] on span "Joint-stock partnerships were a new option for receiving a line of credit in th…" at bounding box center [137, 116] width 184 height 18
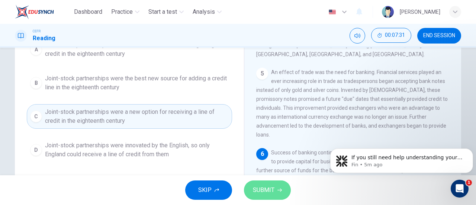
click at [263, 184] on button "SUBMIT" at bounding box center [267, 189] width 47 height 19
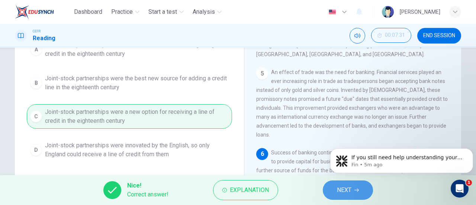
click at [346, 191] on span "NEXT" at bounding box center [344, 190] width 14 height 10
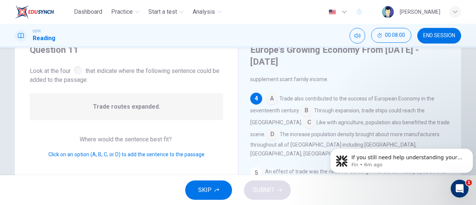
scroll to position [217, 0]
click at [266, 128] on input at bounding box center [272, 134] width 12 height 12
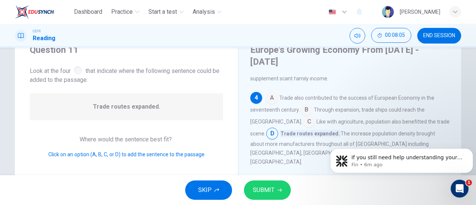
click at [303, 119] on input at bounding box center [309, 122] width 12 height 12
click at [269, 183] on button "SUBMIT" at bounding box center [267, 189] width 47 height 19
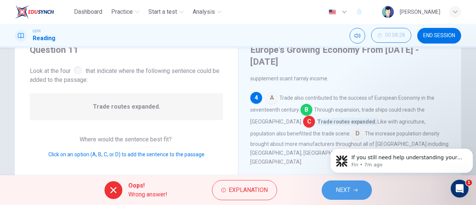
click at [343, 196] on button "NEXT" at bounding box center [346, 189] width 50 height 19
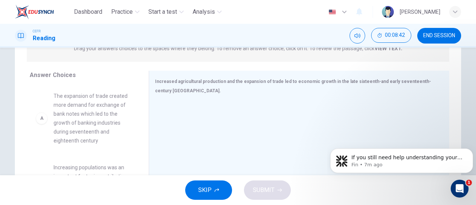
scroll to position [112, 0]
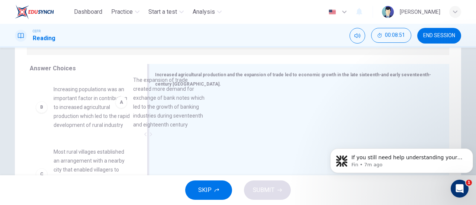
drag, startPoint x: 110, startPoint y: 127, endPoint x: 233, endPoint y: 114, distance: 124.3
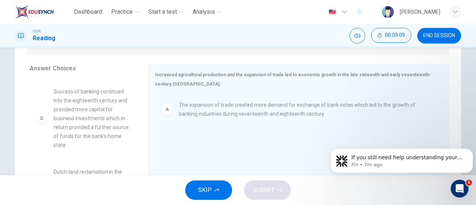
scroll to position [149, 0]
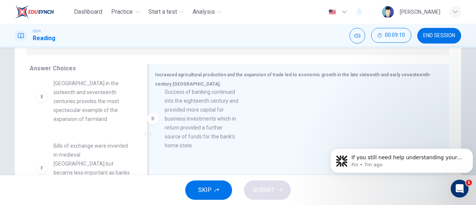
drag, startPoint x: 103, startPoint y: 124, endPoint x: 222, endPoint y: 133, distance: 119.6
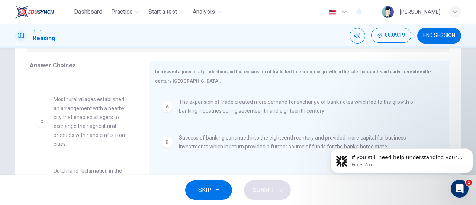
scroll to position [49, 0]
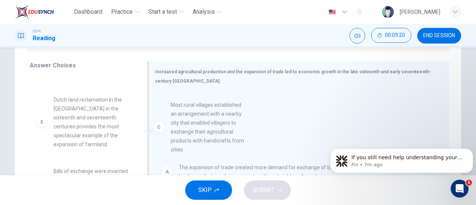
drag, startPoint x: 110, startPoint y: 150, endPoint x: 268, endPoint y: 150, distance: 158.3
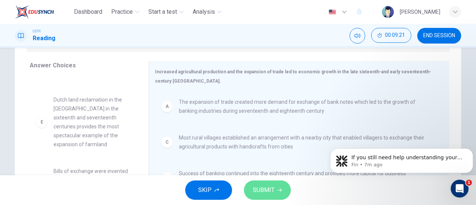
click at [275, 197] on button "SUBMIT" at bounding box center [267, 189] width 47 height 19
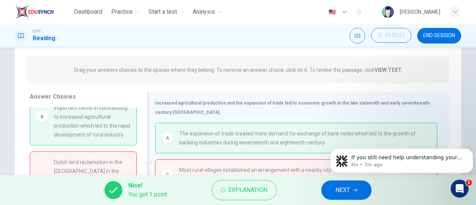
scroll to position [3, 0]
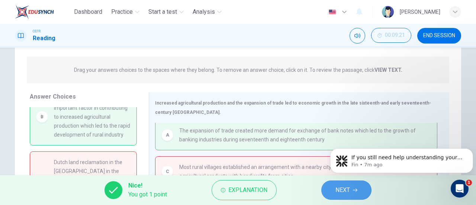
click at [329, 188] on button "NEXT" at bounding box center [346, 189] width 50 height 19
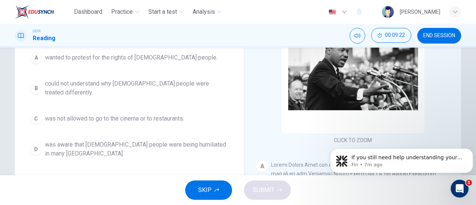
scroll to position [33, 0]
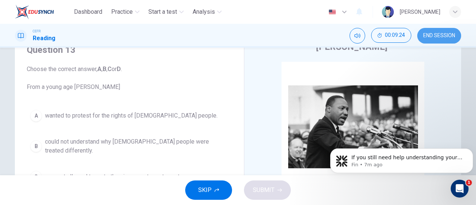
click at [443, 43] on button "END SESSION" at bounding box center [439, 36] width 44 height 16
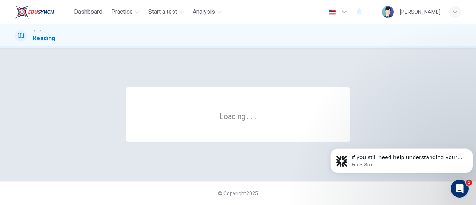
scroll to position [0, 0]
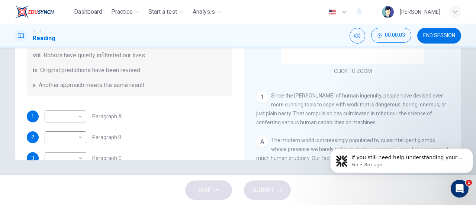
scroll to position [62, 0]
click at [449, 33] on span "END SESSION" at bounding box center [439, 36] width 32 height 6
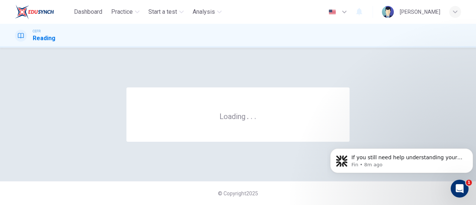
scroll to position [0, 0]
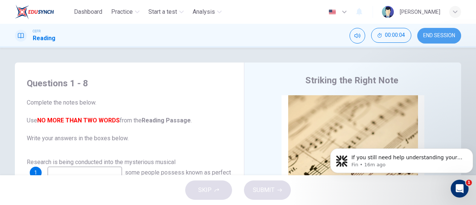
click at [429, 33] on span "END SESSION" at bounding box center [439, 36] width 32 height 6
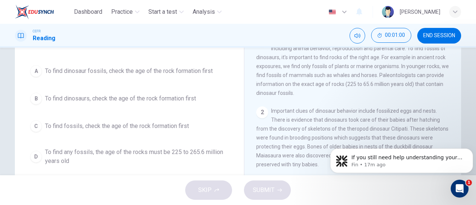
scroll to position [59, 0]
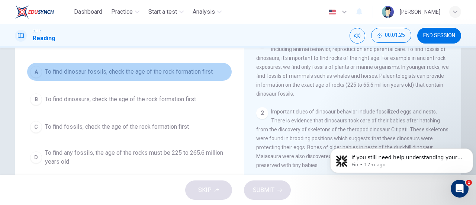
click at [64, 75] on span "To find dinosaur fossils, check the age of the rock formation first" at bounding box center [129, 71] width 168 height 9
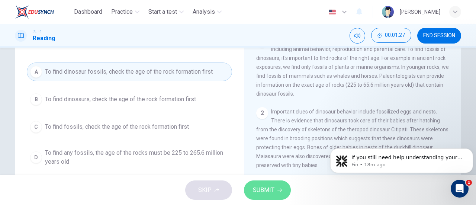
click at [268, 188] on span "SUBMIT" at bounding box center [264, 190] width 22 height 10
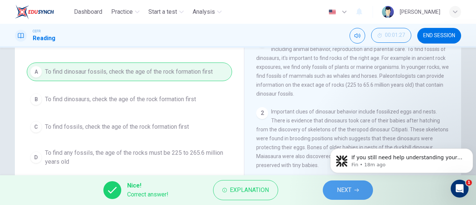
click at [331, 187] on button "NEXT" at bounding box center [348, 189] width 50 height 19
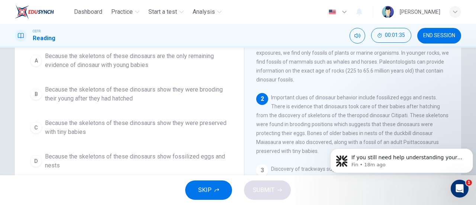
scroll to position [73, 0]
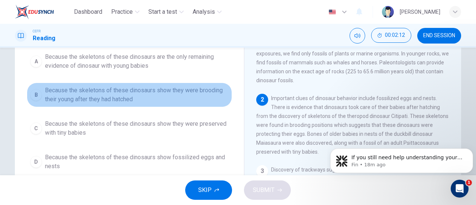
click at [73, 95] on span "Because the skeletons of these dinosaurs show they were brooding their young af…" at bounding box center [137, 95] width 184 height 18
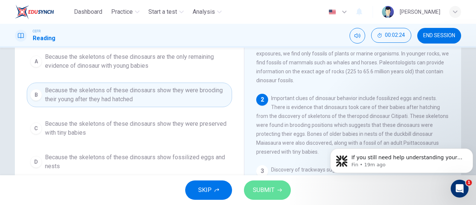
click at [268, 190] on span "SUBMIT" at bounding box center [264, 190] width 22 height 10
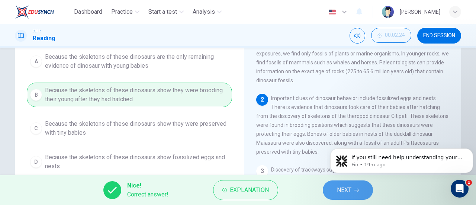
click at [365, 189] on button "NEXT" at bounding box center [348, 189] width 50 height 19
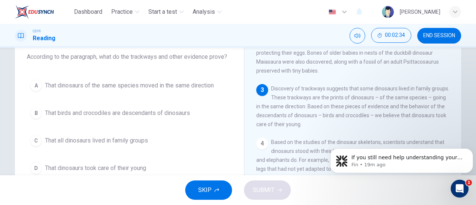
scroll to position [109, 0]
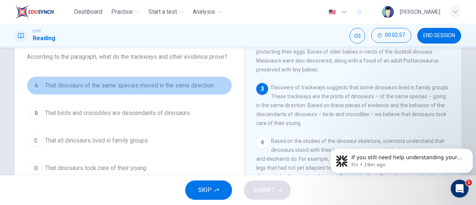
click at [105, 85] on span "That dinosaurs of the same species moved in the same direction" at bounding box center [129, 85] width 169 height 9
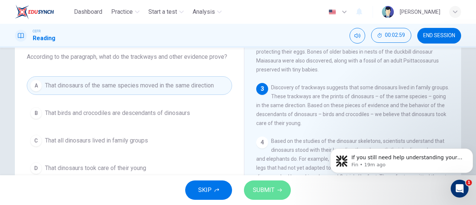
click at [278, 194] on button "SUBMIT" at bounding box center [267, 189] width 47 height 19
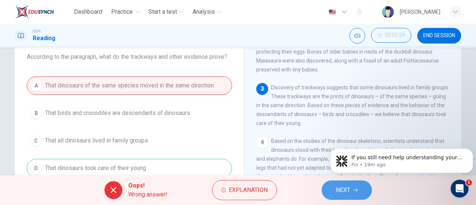
click at [344, 190] on span "NEXT" at bounding box center [343, 190] width 14 height 10
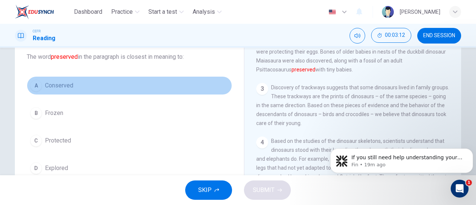
click at [105, 78] on button "A Conserved" at bounding box center [129, 85] width 205 height 19
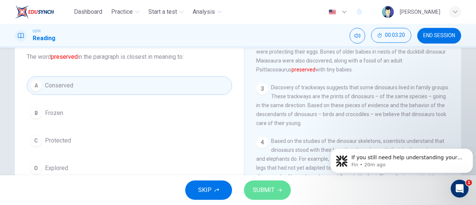
click at [270, 191] on span "SUBMIT" at bounding box center [264, 190] width 22 height 10
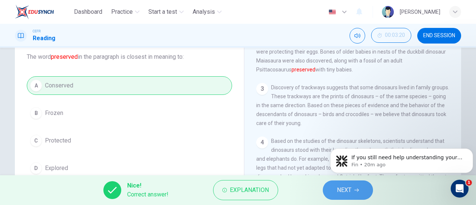
click at [352, 193] on button "NEXT" at bounding box center [348, 189] width 50 height 19
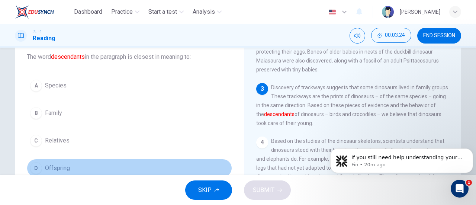
click at [75, 163] on button "D Offspring" at bounding box center [129, 168] width 205 height 19
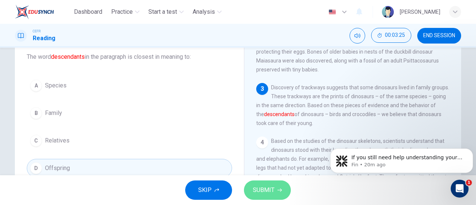
click at [272, 184] on button "SUBMIT" at bounding box center [267, 189] width 47 height 19
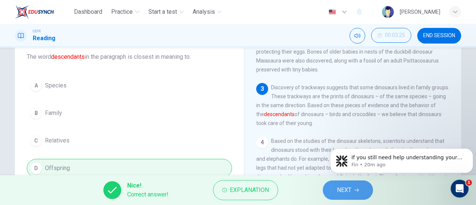
click at [339, 194] on span "NEXT" at bounding box center [344, 190] width 14 height 10
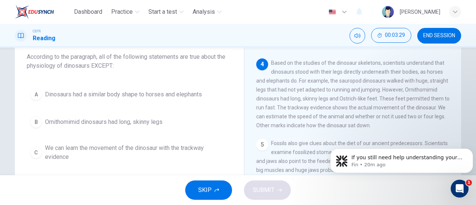
scroll to position [188, 0]
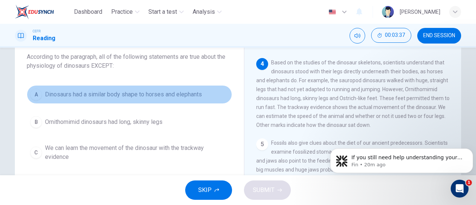
click at [99, 97] on span "Dinosaurs had a similar body shape to horses and elephants" at bounding box center [123, 94] width 157 height 9
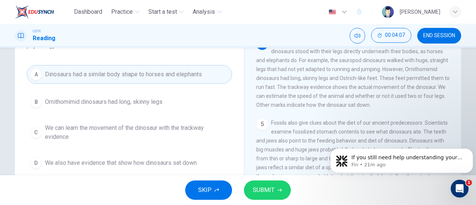
scroll to position [65, 0]
click at [274, 191] on button "SUBMIT" at bounding box center [267, 189] width 47 height 19
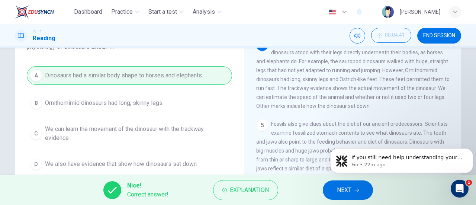
click at [341, 185] on span "NEXT" at bounding box center [344, 190] width 14 height 10
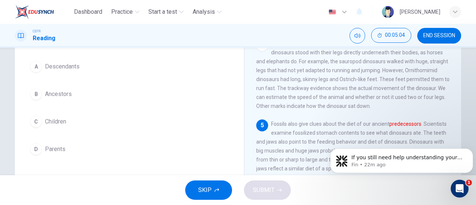
click at [74, 92] on button "B Ancestors" at bounding box center [129, 94] width 205 height 19
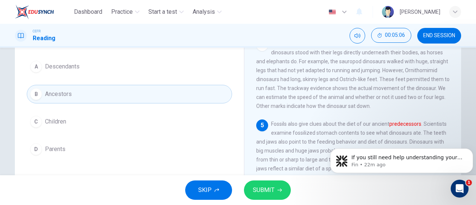
click at [270, 197] on button "SUBMIT" at bounding box center [267, 189] width 47 height 19
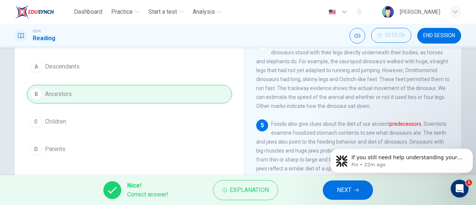
click at [343, 186] on span "NEXT" at bounding box center [344, 190] width 14 height 10
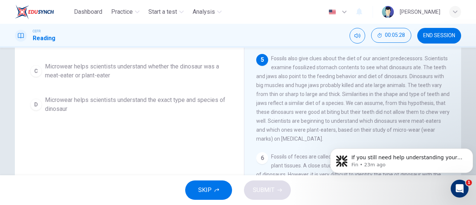
scroll to position [131, 0]
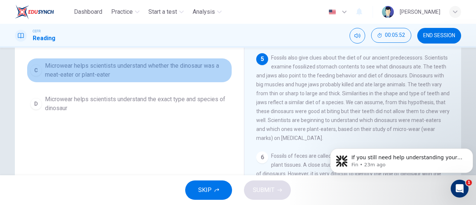
click at [141, 77] on span "Microwear helps scientists understand whether the dinosaur was a meat-eater or …" at bounding box center [137, 70] width 184 height 18
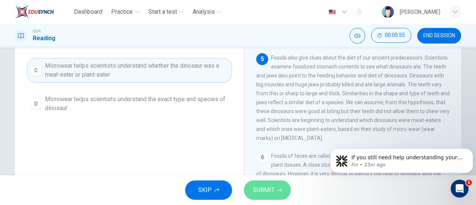
click at [271, 181] on button "SUBMIT" at bounding box center [267, 189] width 47 height 19
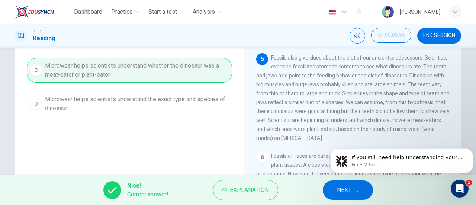
click at [336, 186] on button "NEXT" at bounding box center [348, 189] width 50 height 19
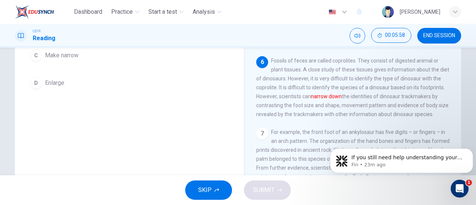
scroll to position [304, 0]
click at [449, 164] on p "Fin • 23m ago" at bounding box center [407, 164] width 112 height 7
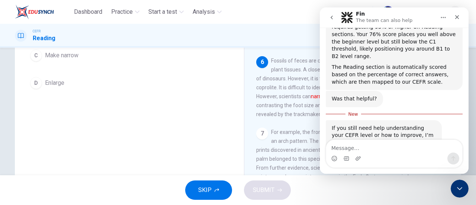
scroll to position [624, 0]
click at [456, 18] on icon "Close" at bounding box center [457, 17] width 4 height 4
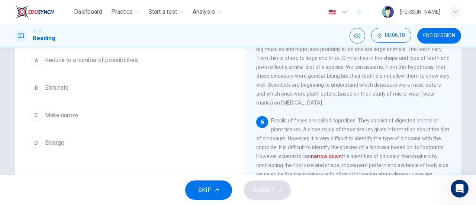
scroll to position [304, 0]
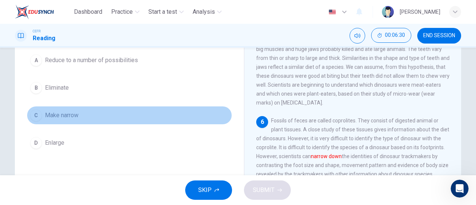
click at [56, 117] on span "Make narrow" at bounding box center [61, 115] width 33 height 9
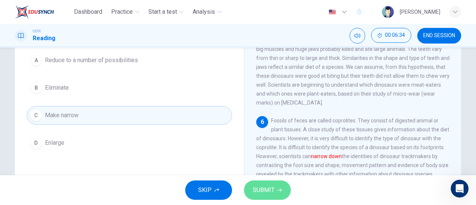
click at [275, 185] on button "SUBMIT" at bounding box center [267, 189] width 47 height 19
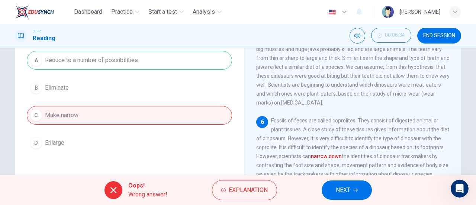
click at [355, 190] on icon "button" at bounding box center [355, 189] width 4 height 3
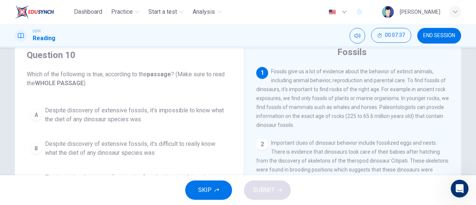
scroll to position [28, 0]
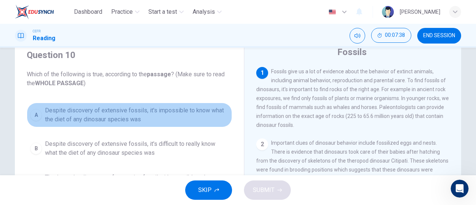
click at [136, 110] on span "Despite discovery of extensive fossils, it's impossible to know what the diet o…" at bounding box center [137, 115] width 184 height 18
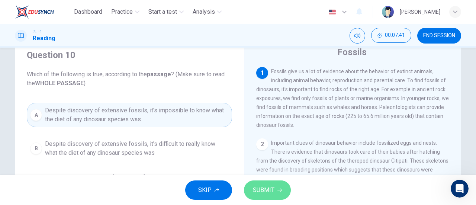
click at [253, 181] on button "SUBMIT" at bounding box center [267, 189] width 47 height 19
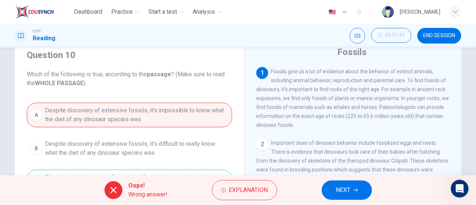
scroll to position [65, 0]
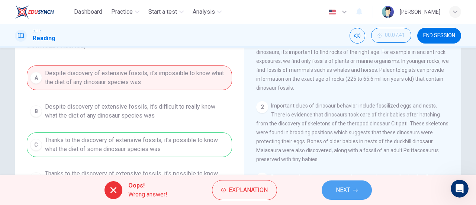
click at [349, 195] on button "NEXT" at bounding box center [346, 189] width 50 height 19
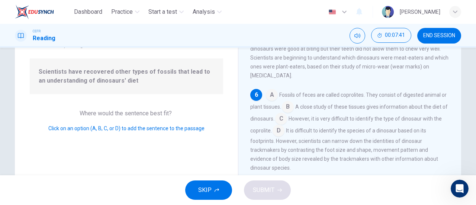
scroll to position [317, 0]
click at [287, 118] on input at bounding box center [281, 119] width 12 height 12
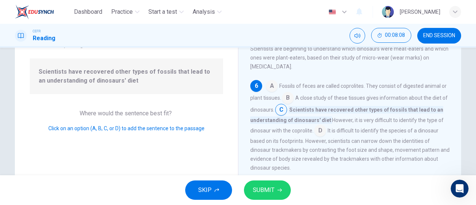
click at [291, 104] on input at bounding box center [288, 99] width 12 height 12
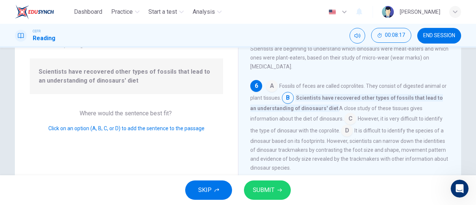
click at [344, 124] on input at bounding box center [350, 119] width 12 height 12
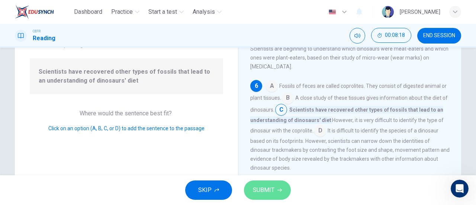
click at [271, 190] on span "SUBMIT" at bounding box center [264, 190] width 22 height 10
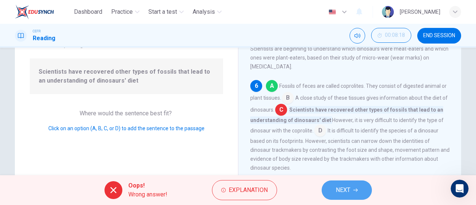
click at [334, 181] on button "NEXT" at bounding box center [346, 189] width 50 height 19
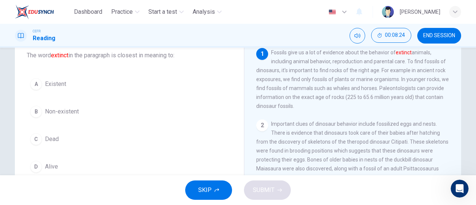
scroll to position [55, 0]
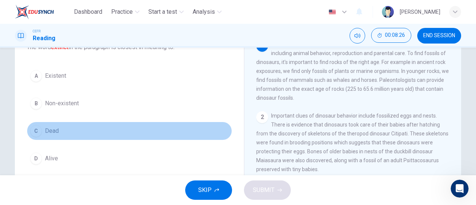
click at [118, 127] on button "C Dead" at bounding box center [129, 131] width 205 height 19
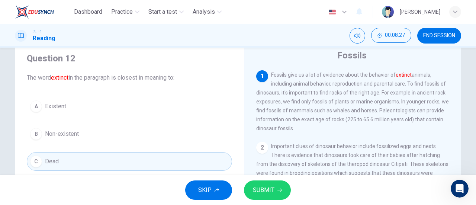
scroll to position [23, 0]
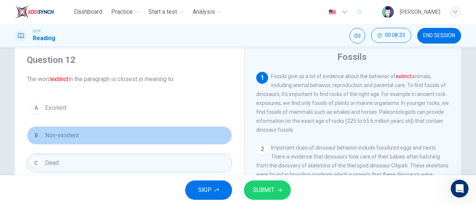
click at [179, 139] on button "B Non-existent" at bounding box center [129, 135] width 205 height 19
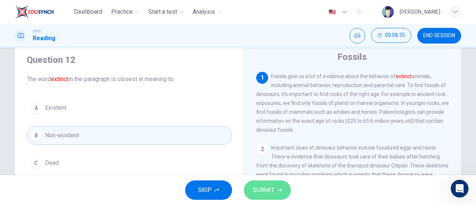
click at [267, 186] on span "SUBMIT" at bounding box center [264, 190] width 22 height 10
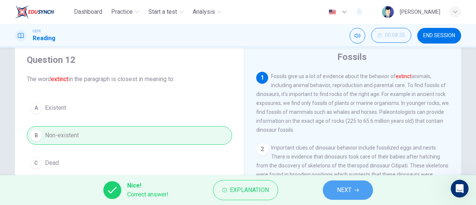
click at [346, 190] on span "NEXT" at bounding box center [344, 190] width 14 height 10
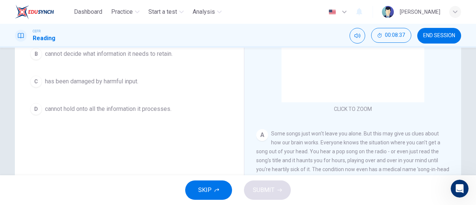
scroll to position [161, 0]
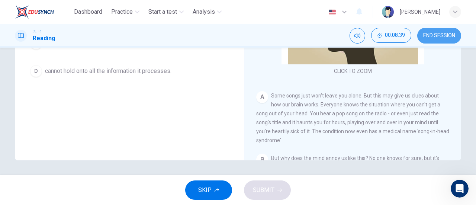
click at [447, 30] on button "END SESSION" at bounding box center [439, 36] width 44 height 16
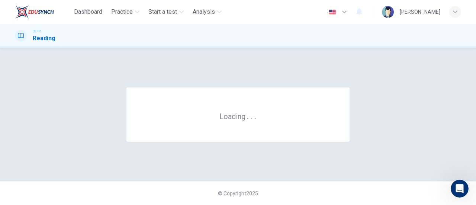
scroll to position [0, 0]
